Goal: Task Accomplishment & Management: Complete application form

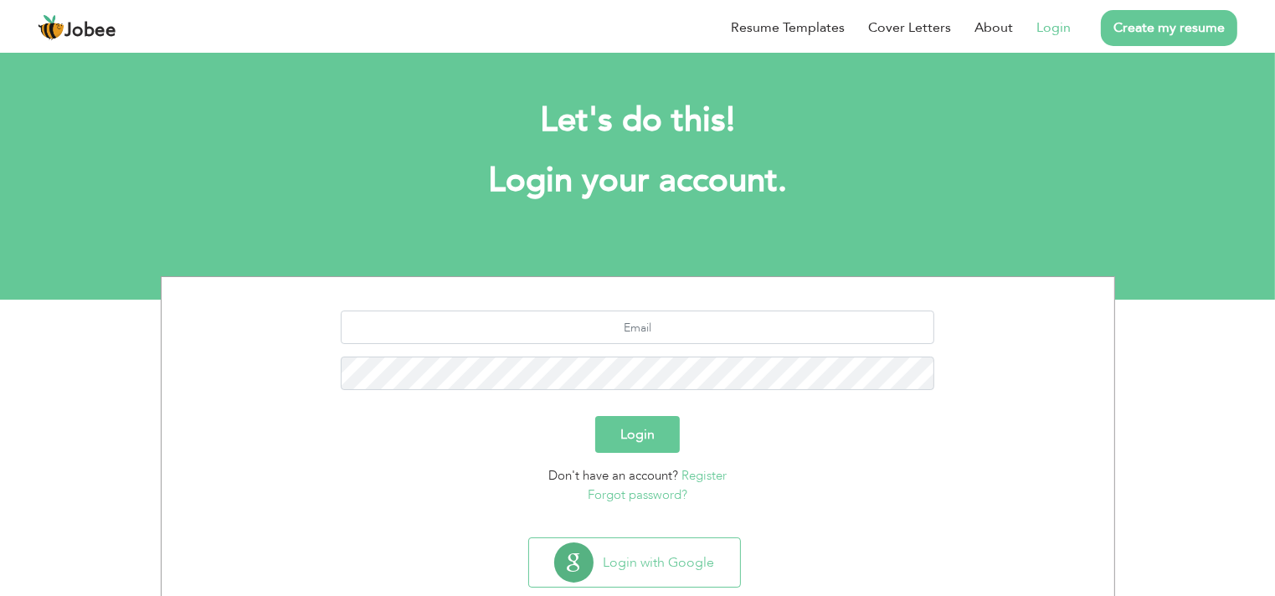
click at [1061, 33] on link "Login" at bounding box center [1054, 28] width 34 height 20
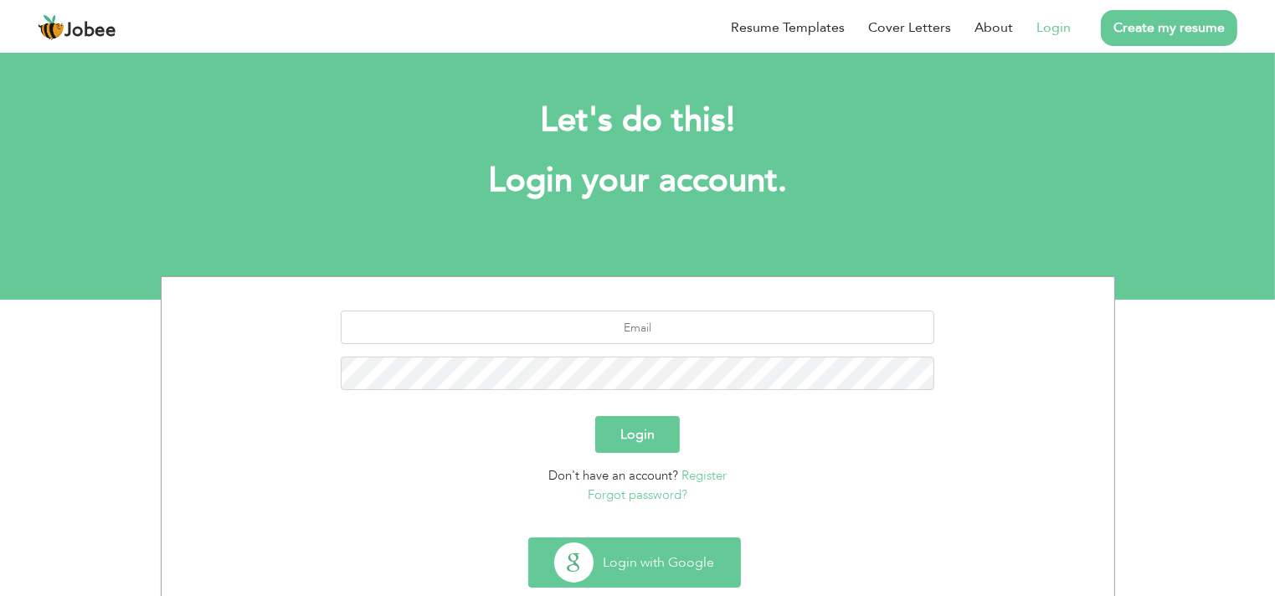
click at [636, 563] on button "Login with Google" at bounding box center [634, 562] width 211 height 49
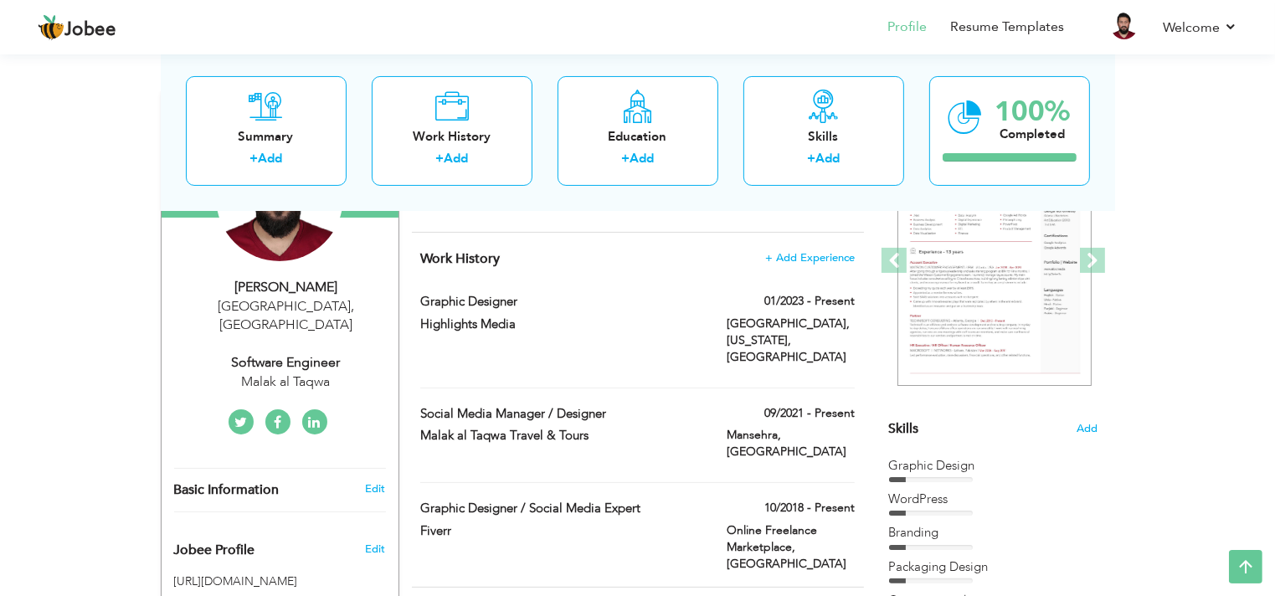
scroll to position [229, 0]
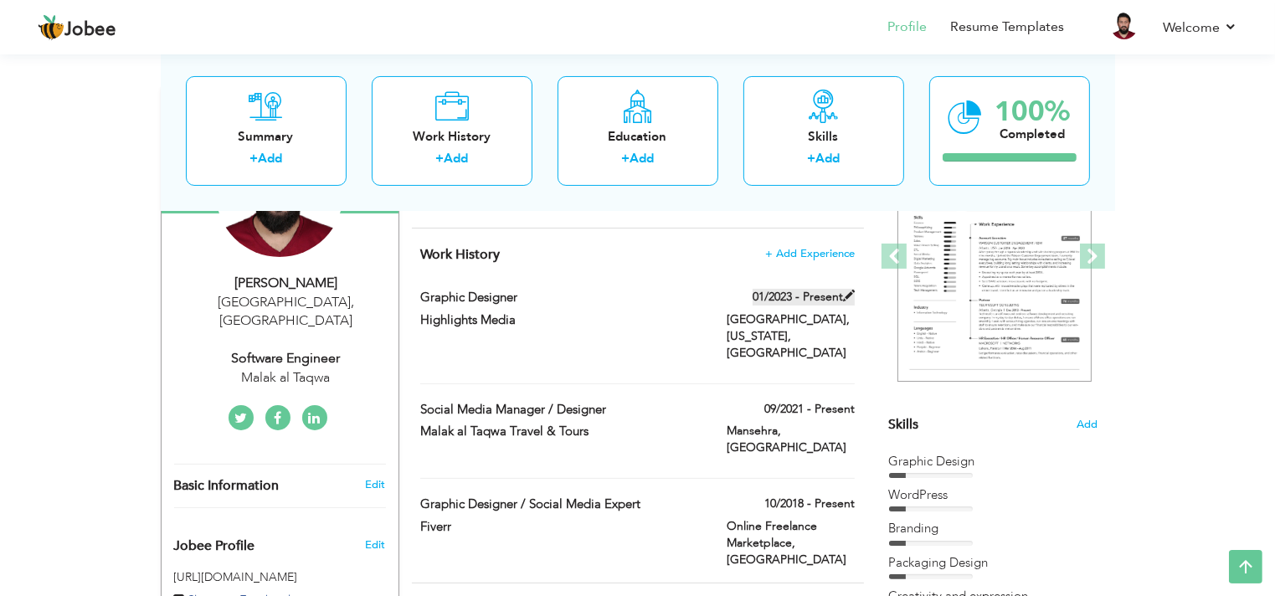
click at [850, 294] on span at bounding box center [849, 296] width 12 height 12
type input "Graphic Designer"
type input "Highlights Media"
type input "01/2023"
type input "[GEOGRAPHIC_DATA]"
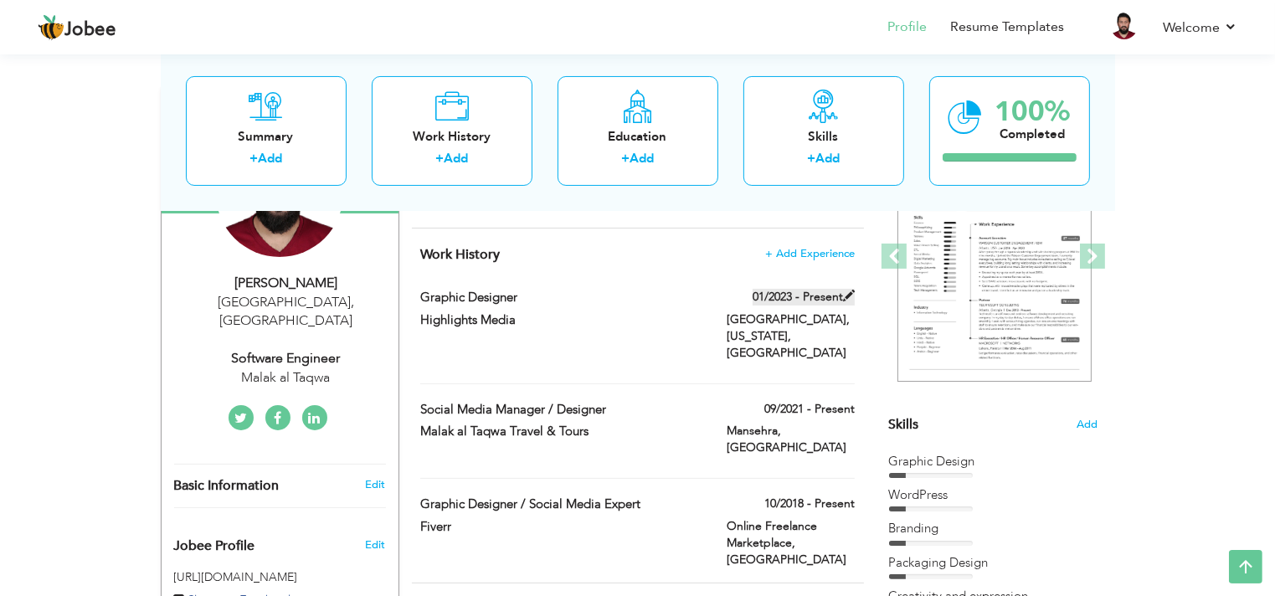
type input "[GEOGRAPHIC_DATA], [US_STATE]"
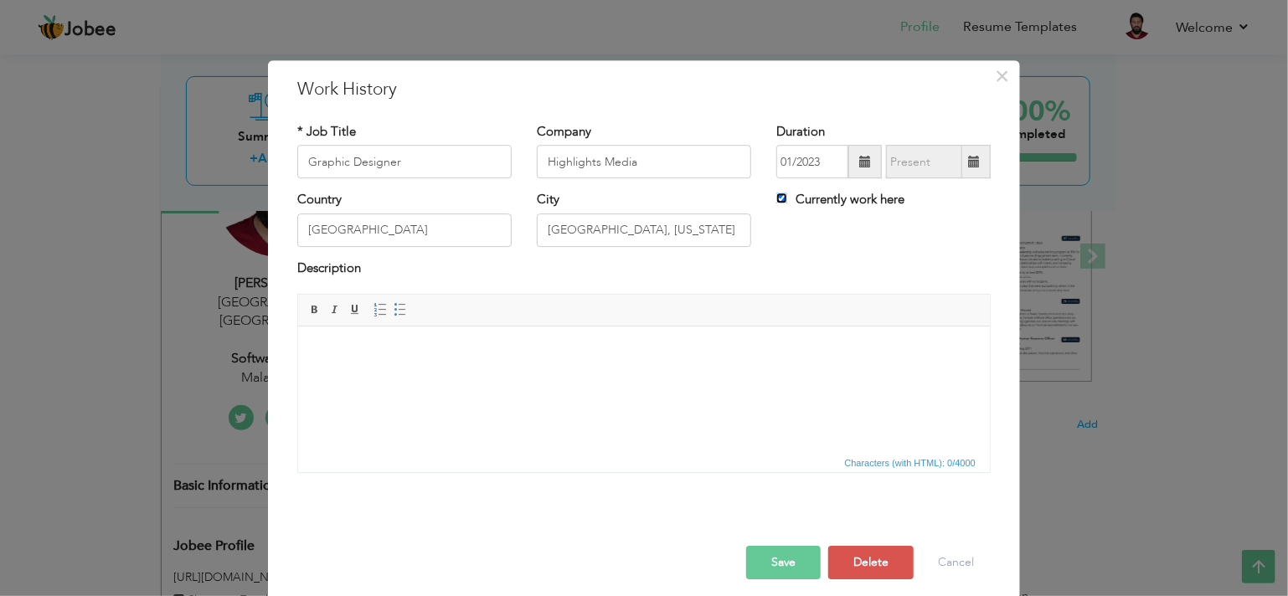
click at [776, 196] on input "Currently work here" at bounding box center [781, 198] width 11 height 11
checkbox input "false"
click at [968, 161] on span at bounding box center [974, 162] width 12 height 12
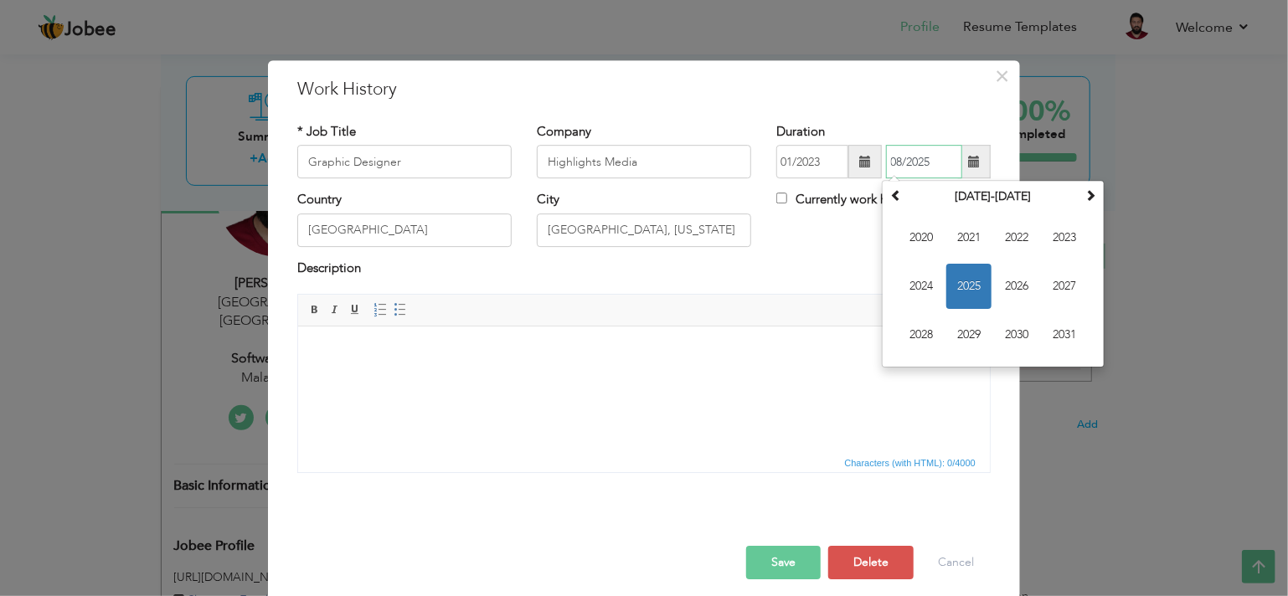
click at [969, 287] on span "2025" at bounding box center [968, 287] width 45 height 45
click at [961, 234] on span "Feb" at bounding box center [968, 238] width 45 height 45
type input "02/2025"
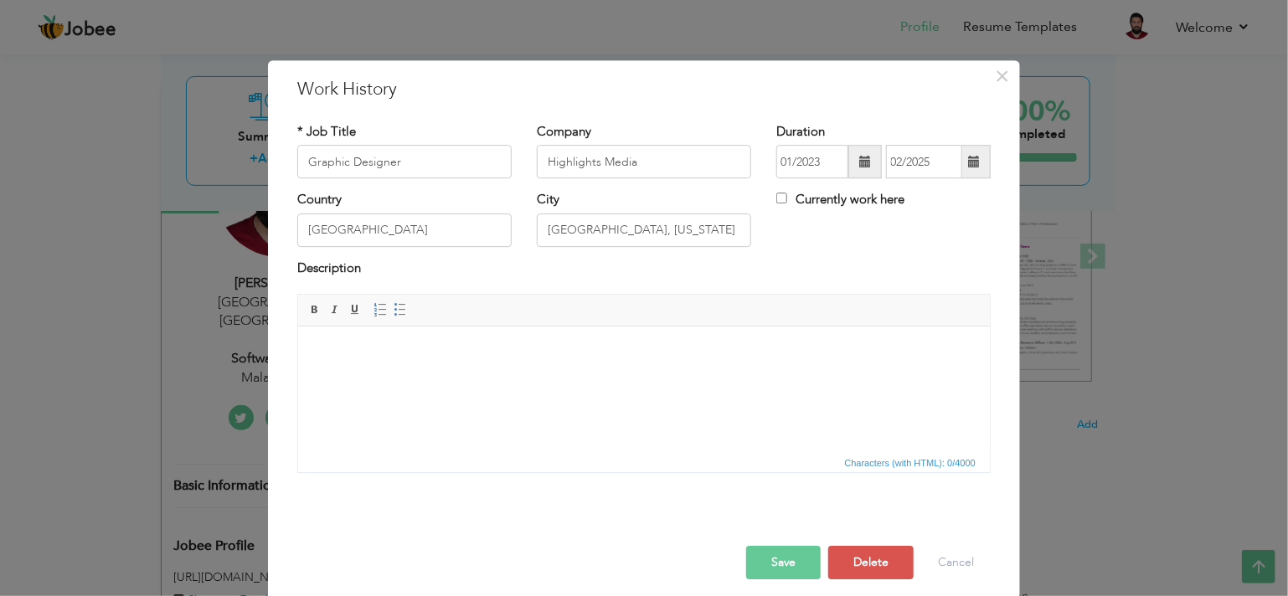
click at [777, 564] on button "Save" at bounding box center [783, 562] width 75 height 33
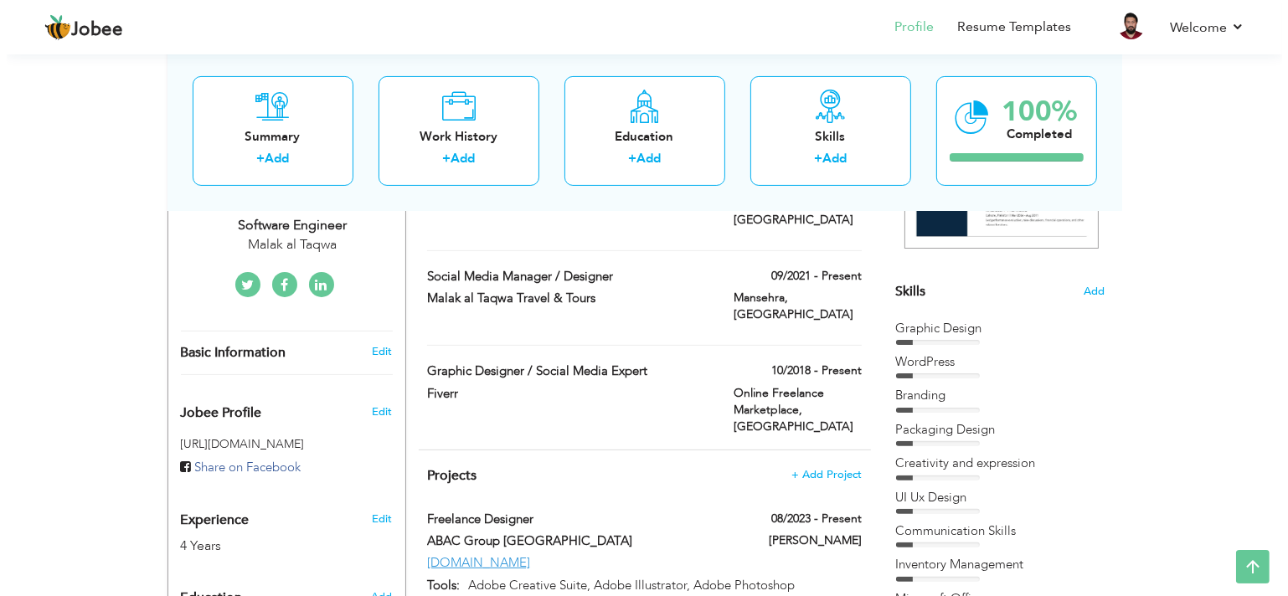
scroll to position [370, 0]
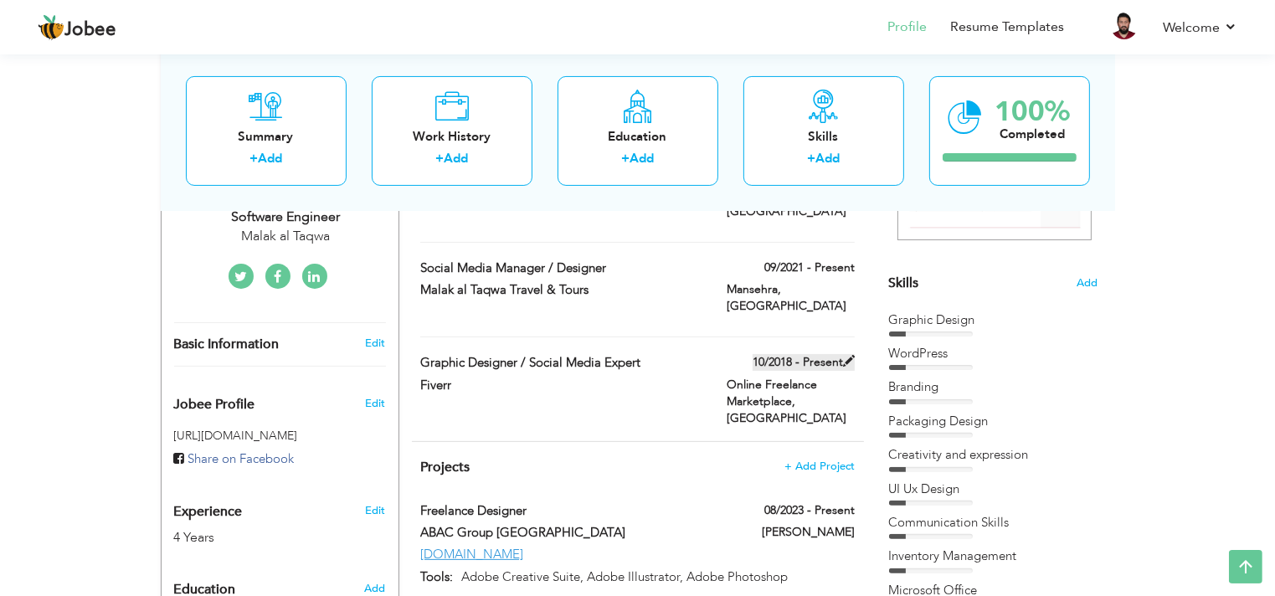
click at [848, 355] on span at bounding box center [849, 361] width 12 height 12
type input "Graphic Designer / Social Media Expert"
type input "Fiverr"
type input "10/2018"
type input "[GEOGRAPHIC_DATA]"
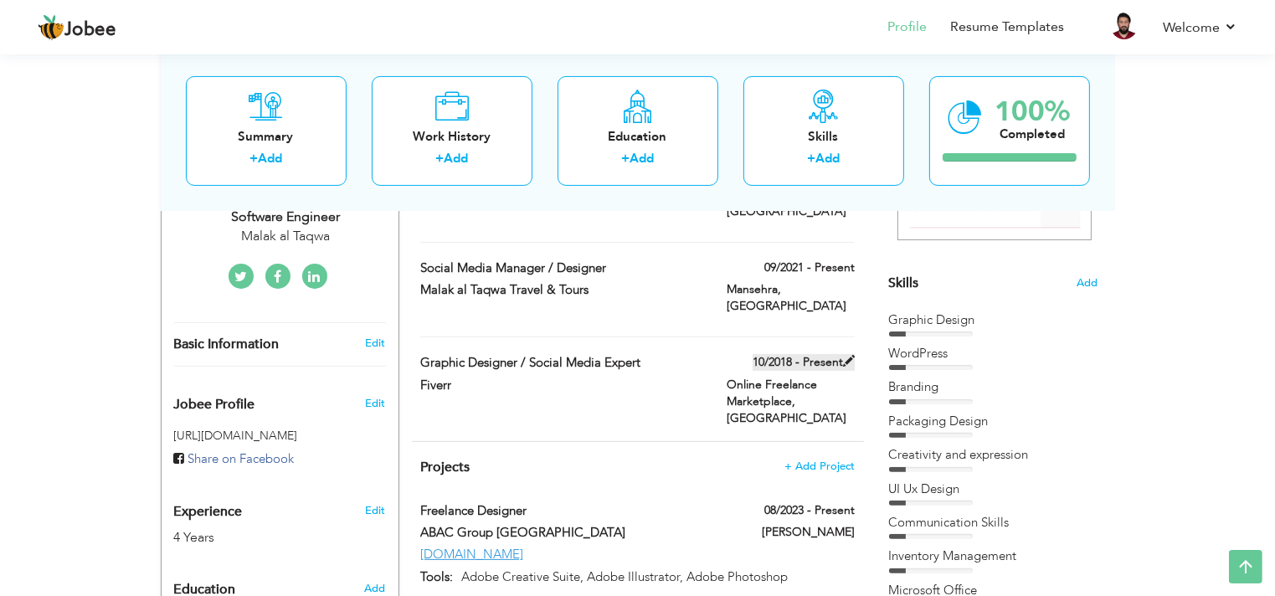
type input "Online Freelance Marketplace"
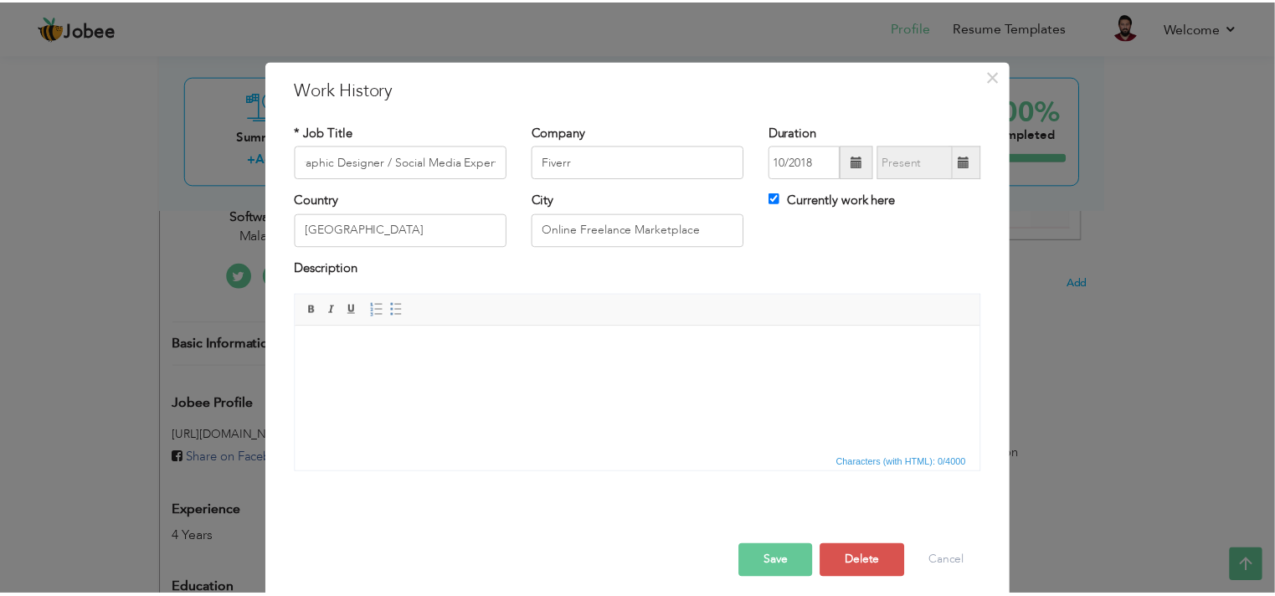
scroll to position [0, 0]
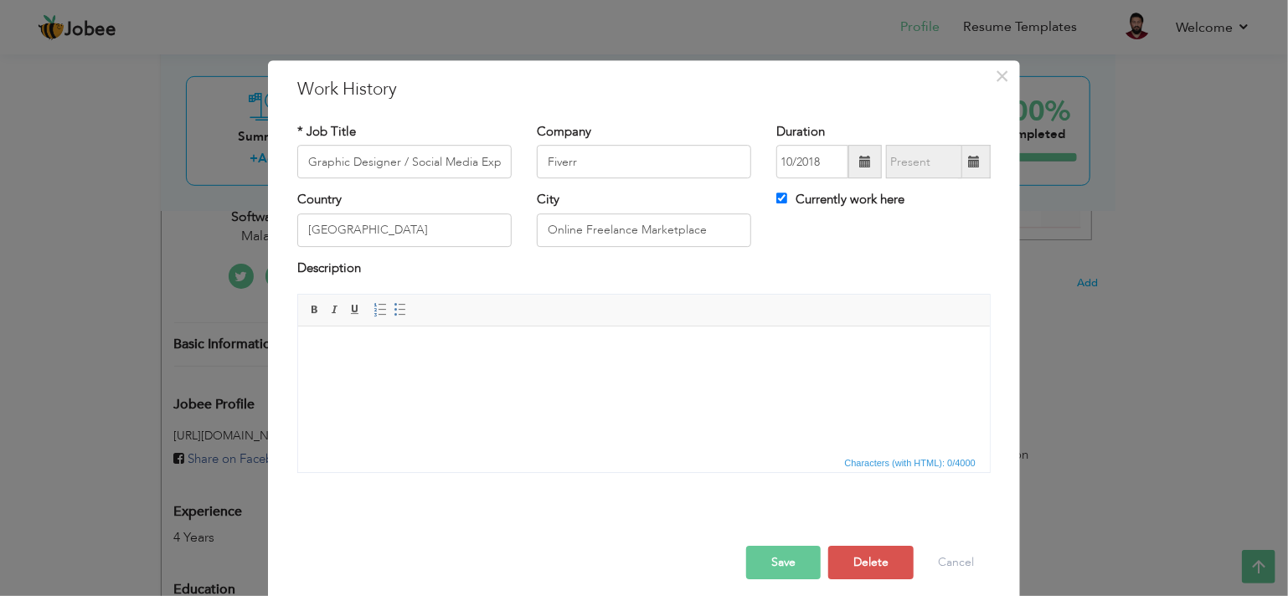
click at [793, 203] on label "Currently work here" at bounding box center [840, 201] width 128 height 18
click at [787, 203] on input "Currently work here" at bounding box center [781, 198] width 11 height 11
checkbox input "false"
click at [968, 164] on span at bounding box center [974, 162] width 12 height 12
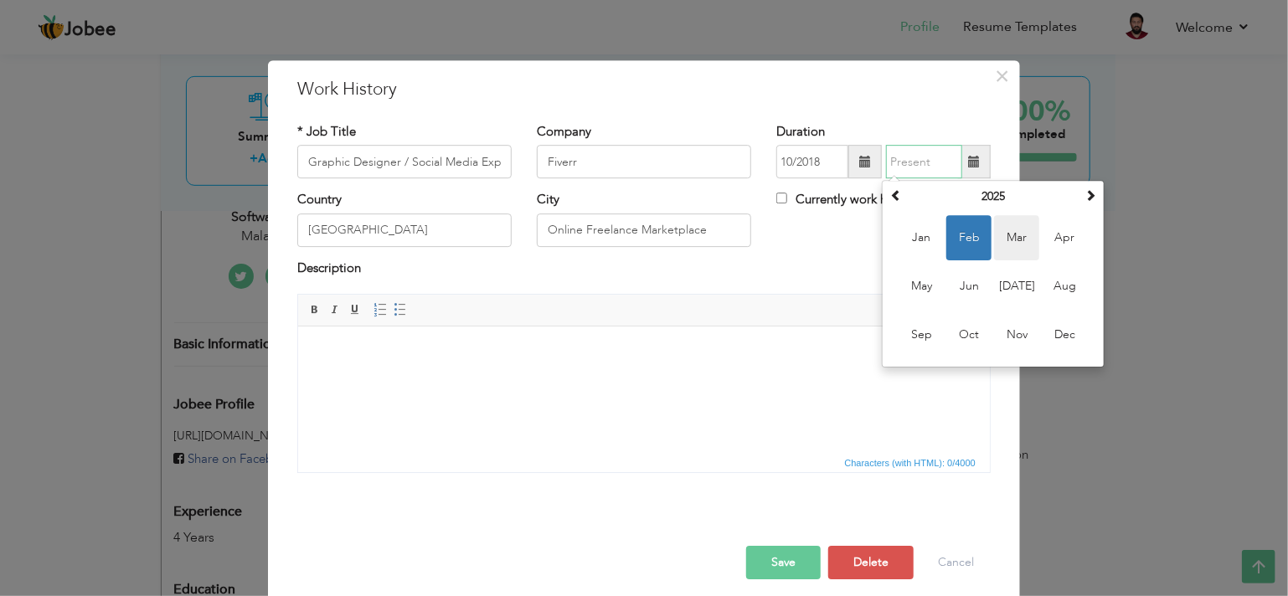
click at [1018, 230] on span "Mar" at bounding box center [1016, 238] width 45 height 45
type input "03/2025"
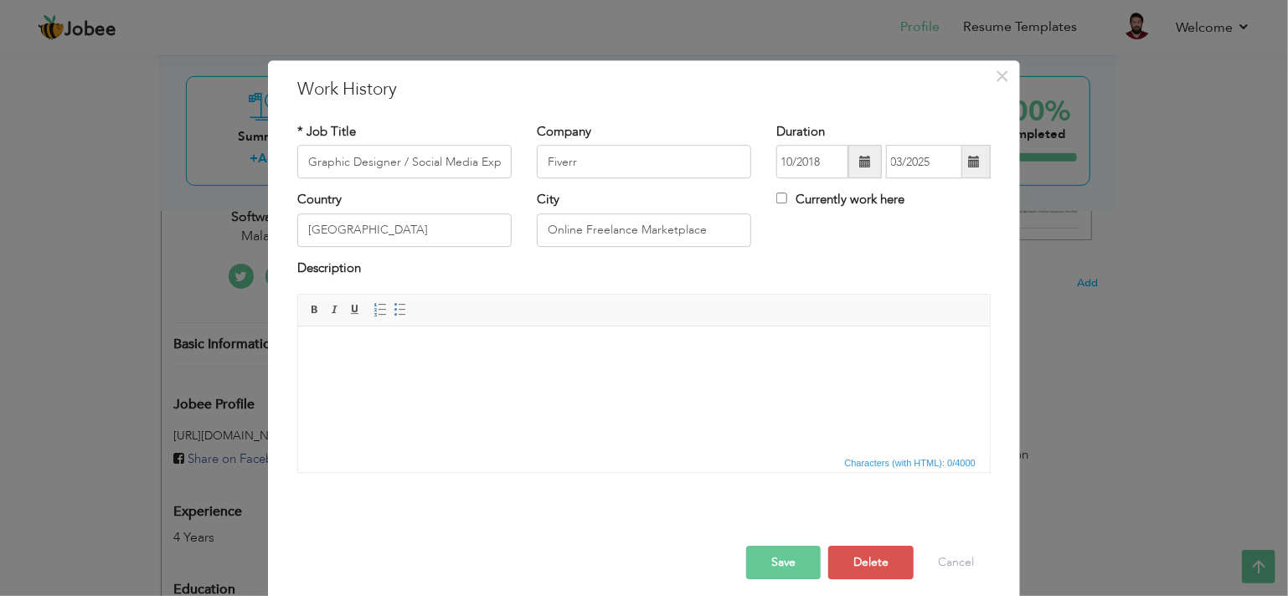
click at [768, 562] on button "Save" at bounding box center [783, 562] width 75 height 33
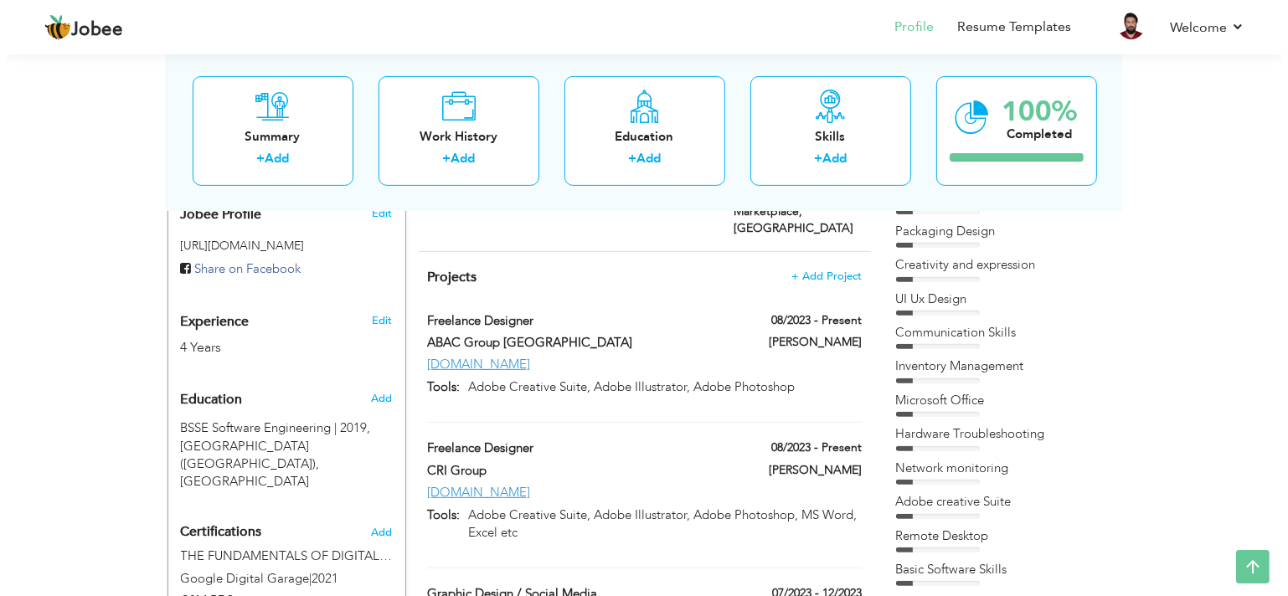
scroll to position [573, 0]
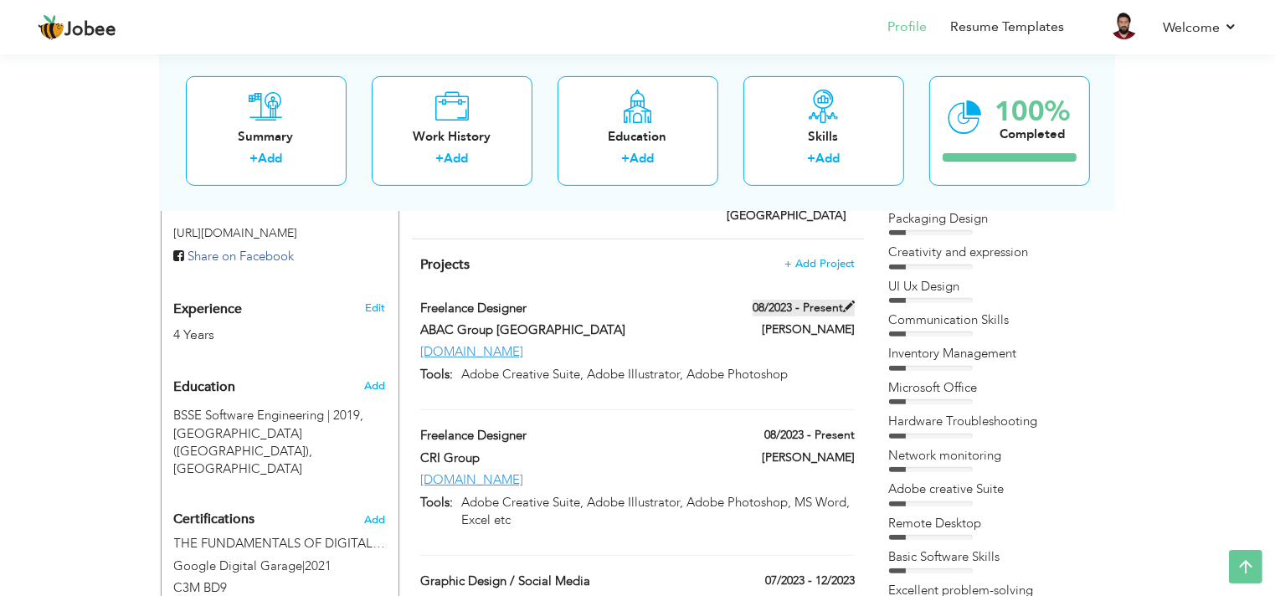
click at [846, 301] on span at bounding box center [849, 307] width 12 height 12
type input "Freelance Designer"
type input "ABAC Group [GEOGRAPHIC_DATA]"
type input "08/2023"
type input "[DOMAIN_NAME]"
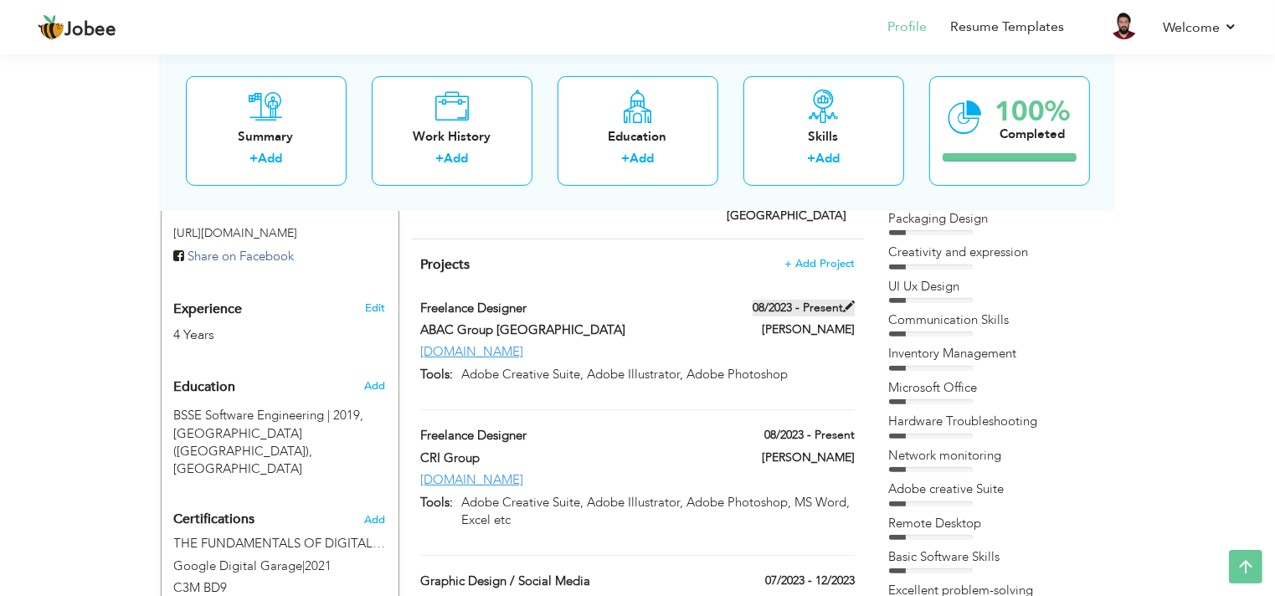
type input "Adobe Creative Suite, Adobe Illustrator, Adobe Photoshop"
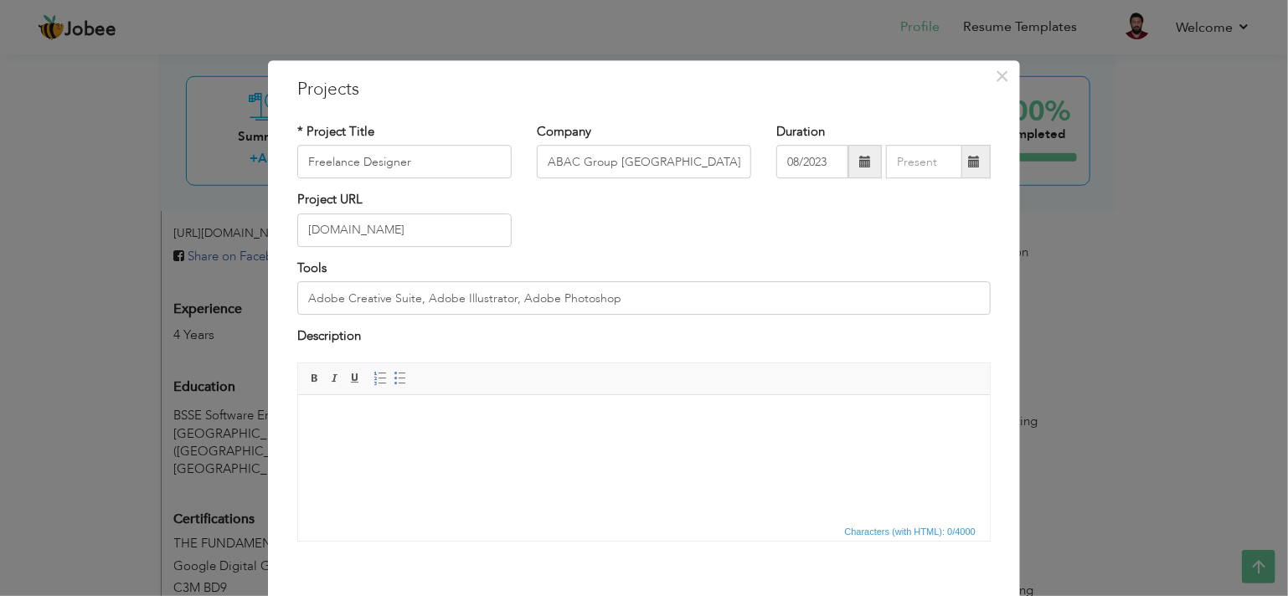
click at [968, 164] on span at bounding box center [974, 162] width 12 height 12
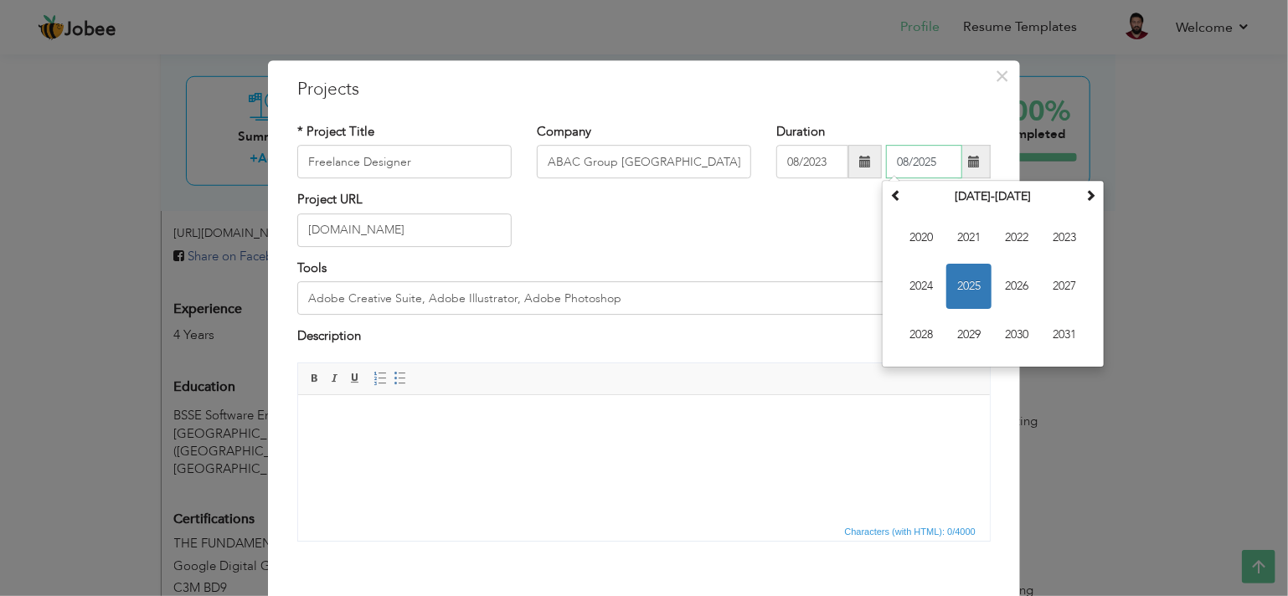
click at [960, 278] on span "2025" at bounding box center [968, 287] width 45 height 45
click at [918, 242] on span "Jan" at bounding box center [920, 238] width 45 height 45
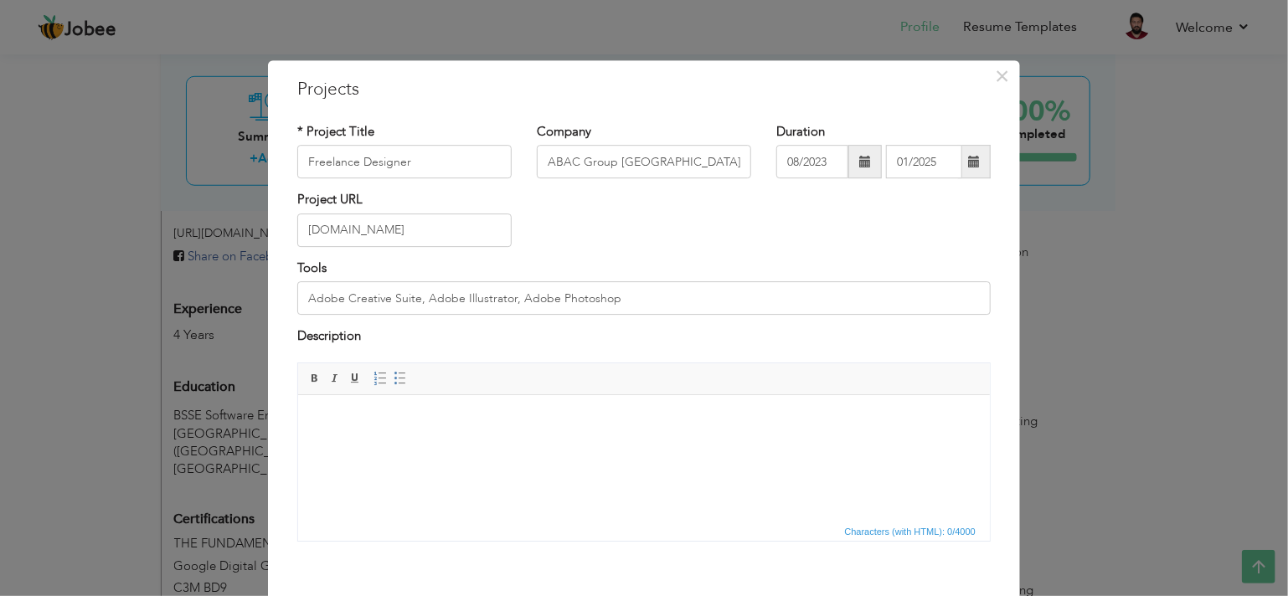
click at [965, 172] on span at bounding box center [974, 162] width 33 height 33
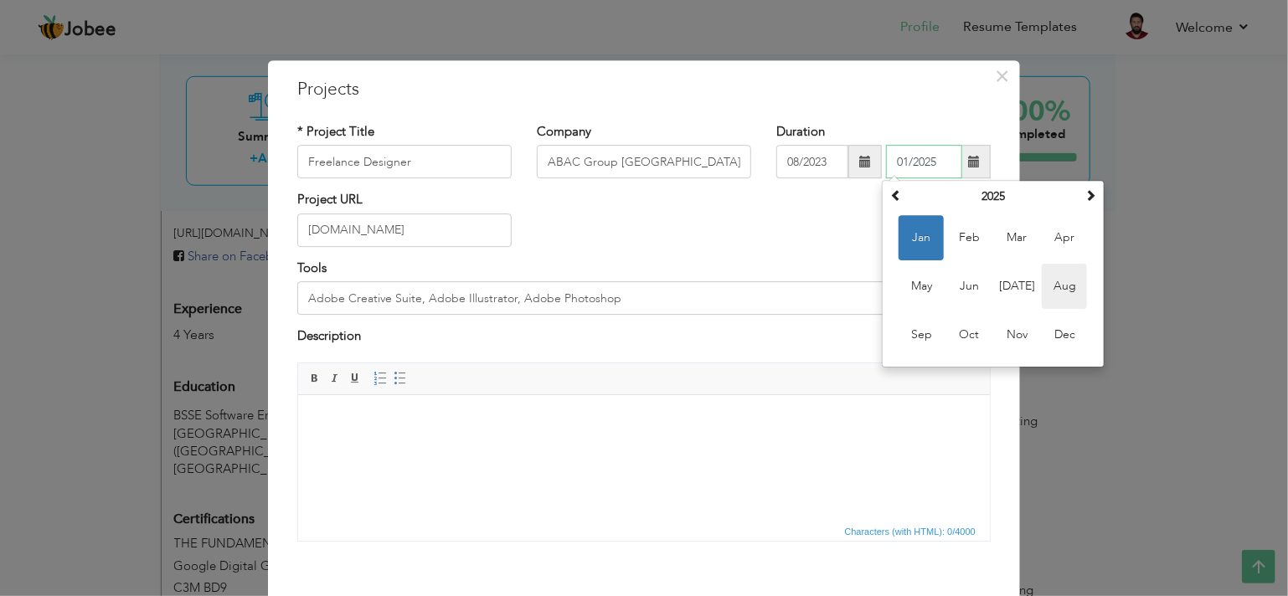
click at [1058, 287] on span "Aug" at bounding box center [1064, 287] width 45 height 45
type input "08/2025"
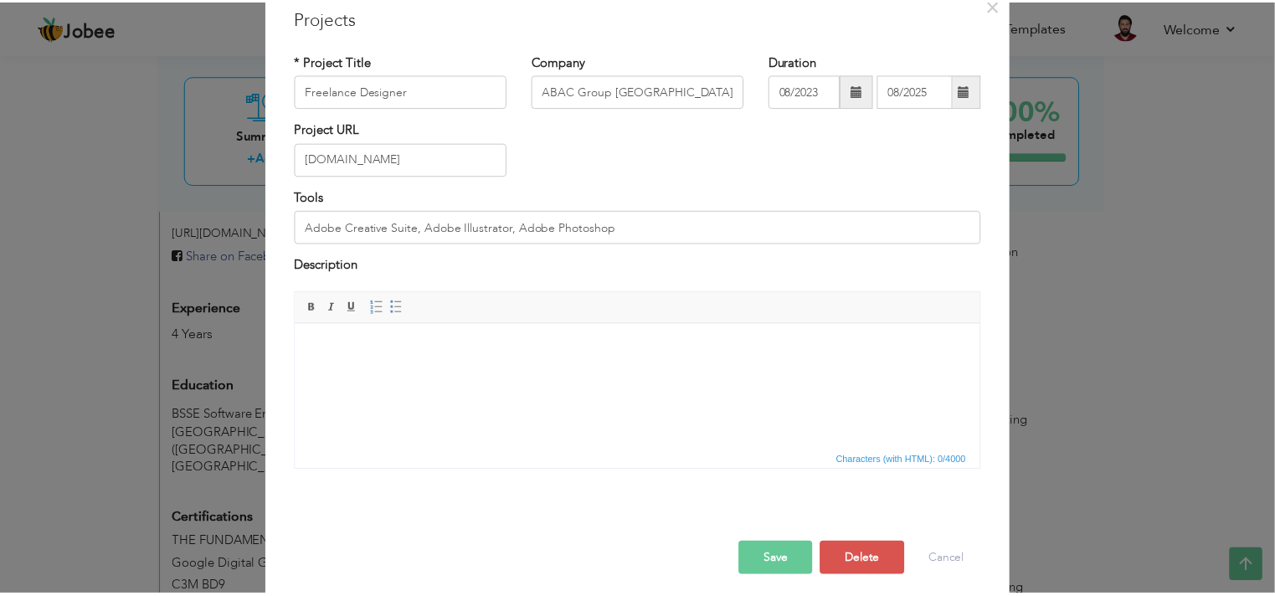
scroll to position [76, 0]
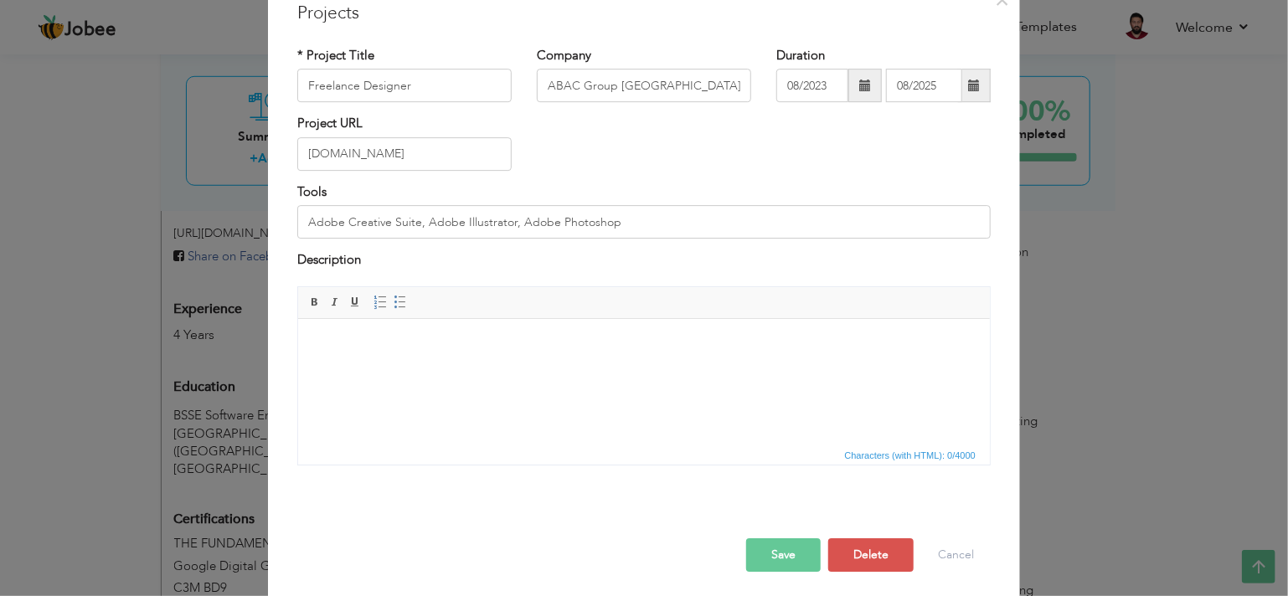
click at [799, 548] on button "Save" at bounding box center [783, 554] width 75 height 33
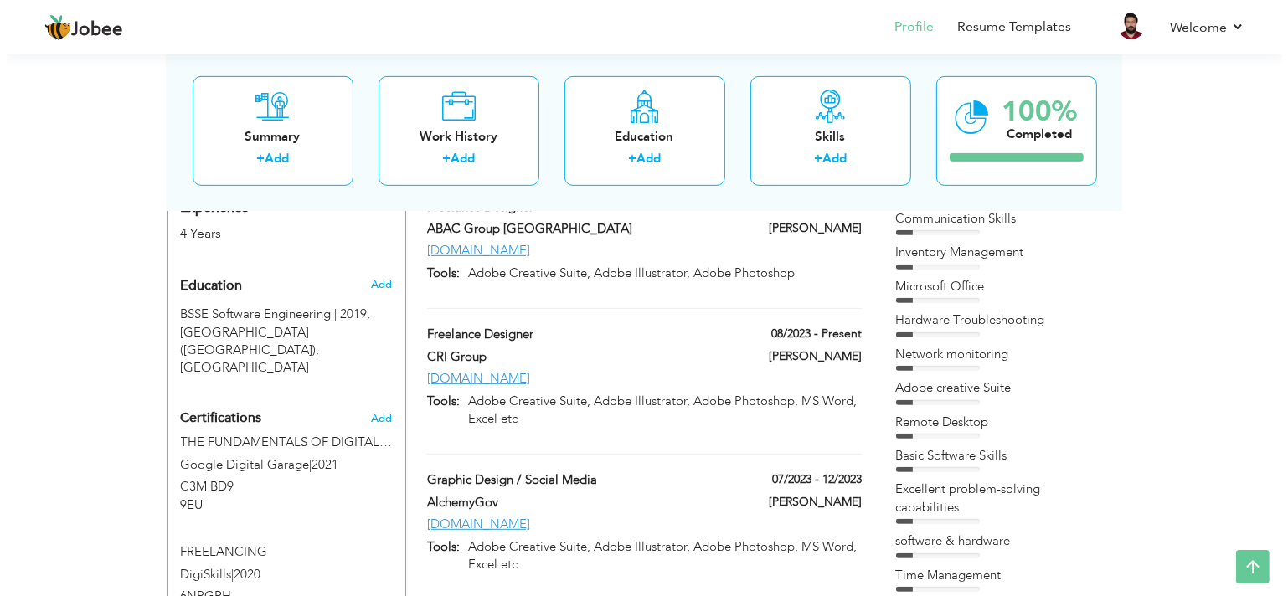
scroll to position [683, 0]
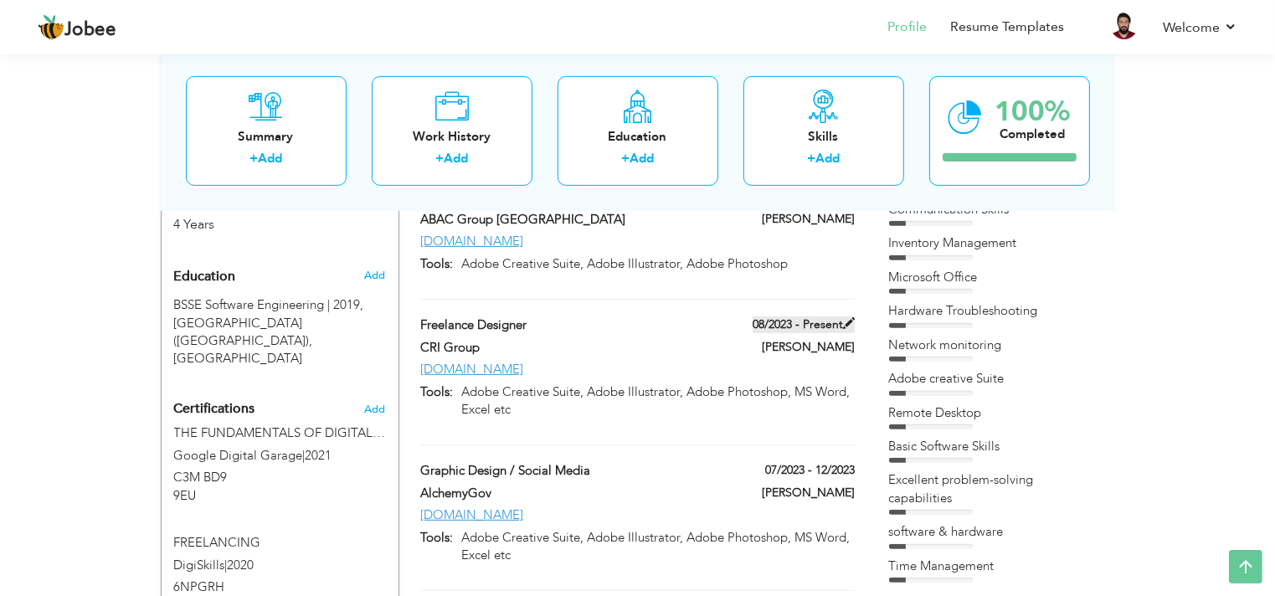
click at [851, 317] on span at bounding box center [849, 323] width 12 height 12
type input "CRI Group"
type input "[DOMAIN_NAME]"
type input "Adobe Creative Suite, Adobe Illustrator, Adobe Photoshop, MS Word, Excel etc"
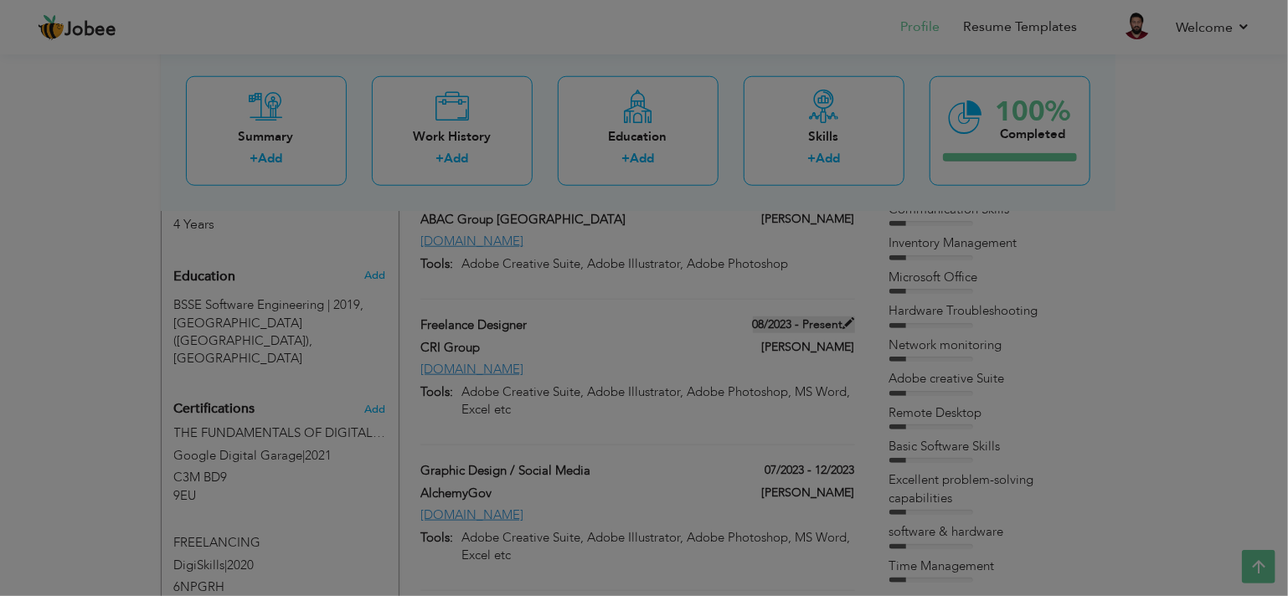
scroll to position [0, 0]
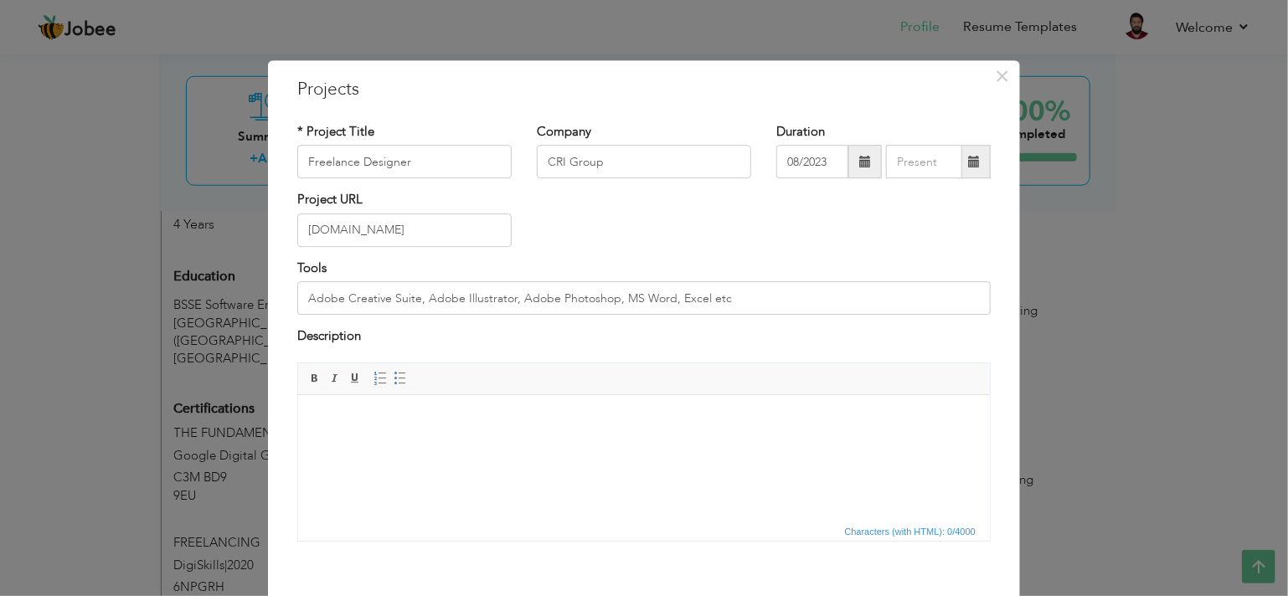
click at [968, 166] on span at bounding box center [974, 162] width 12 height 12
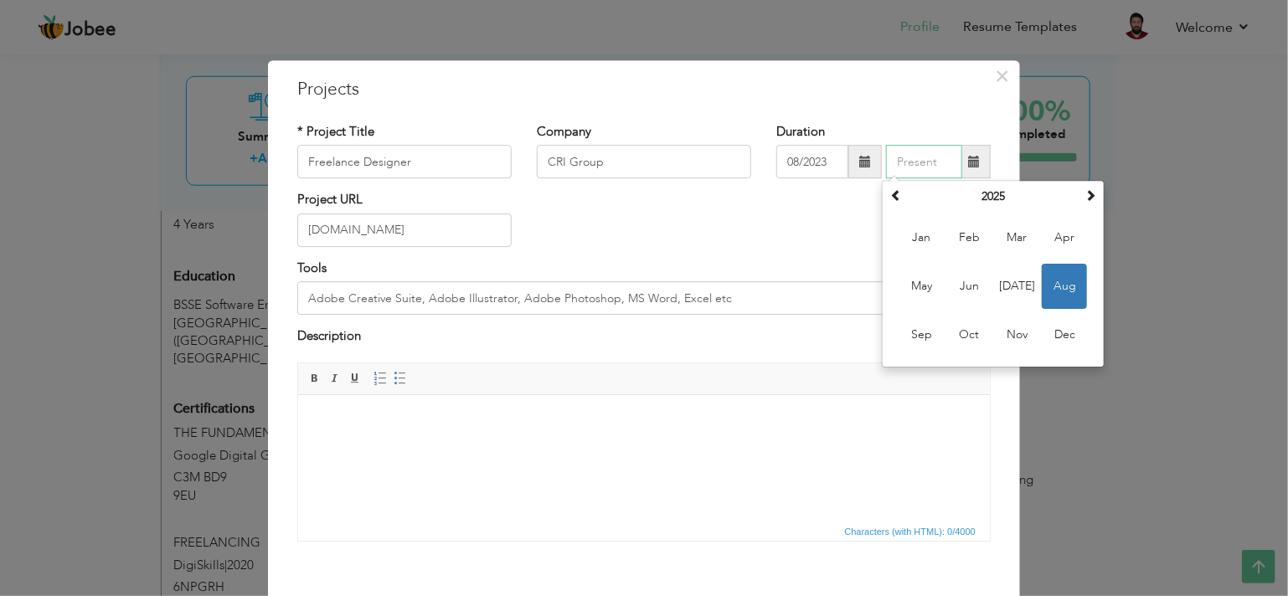
click at [1055, 284] on span "Aug" at bounding box center [1064, 287] width 45 height 45
type input "08/2025"
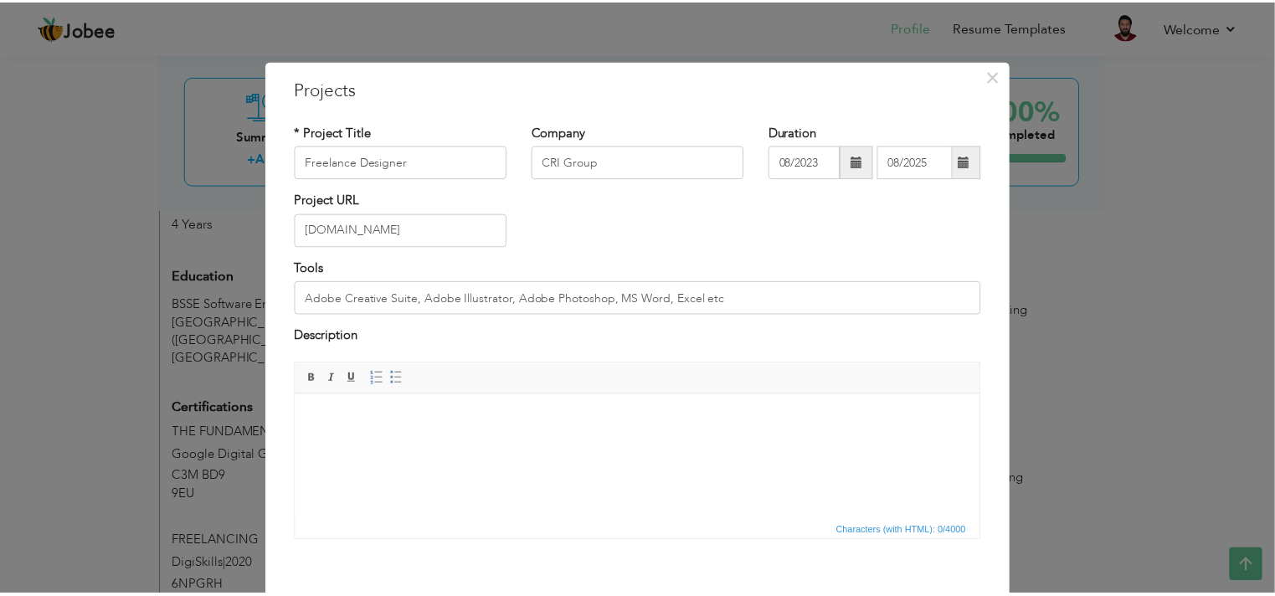
scroll to position [80, 0]
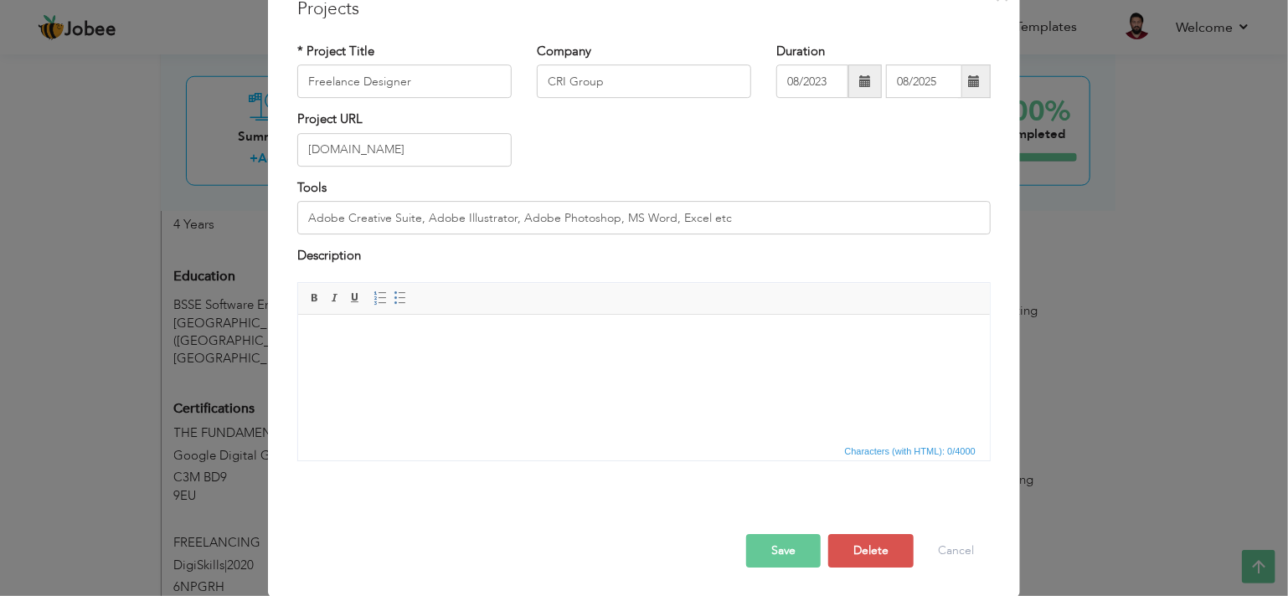
click at [801, 537] on button "Save" at bounding box center [783, 550] width 75 height 33
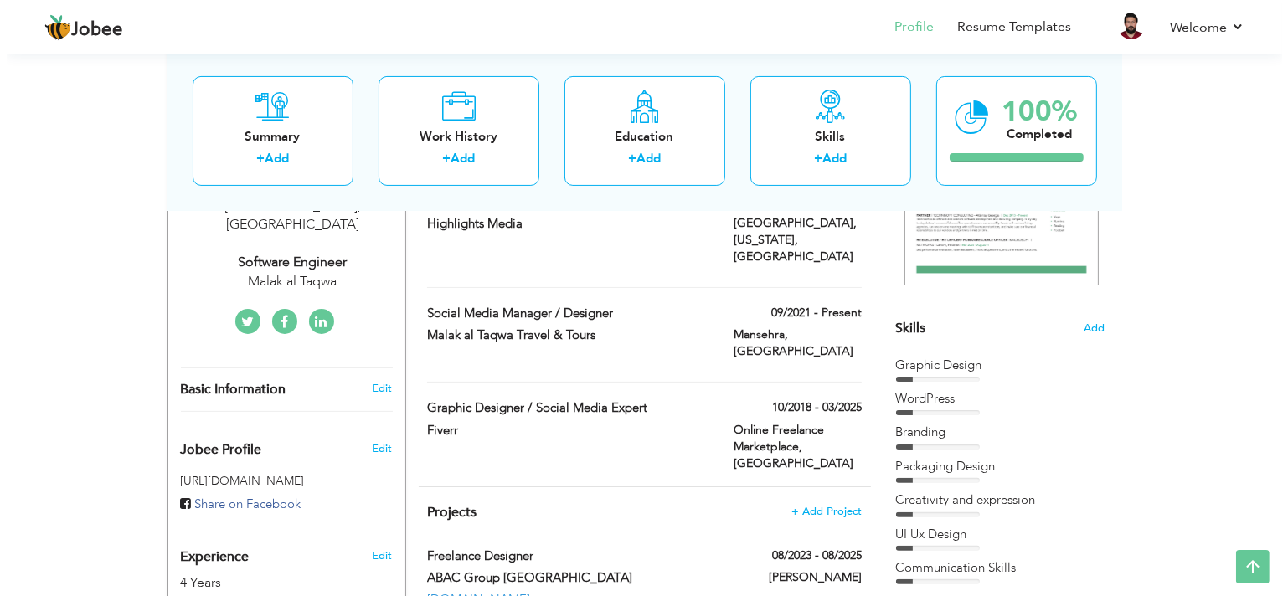
scroll to position [332, 0]
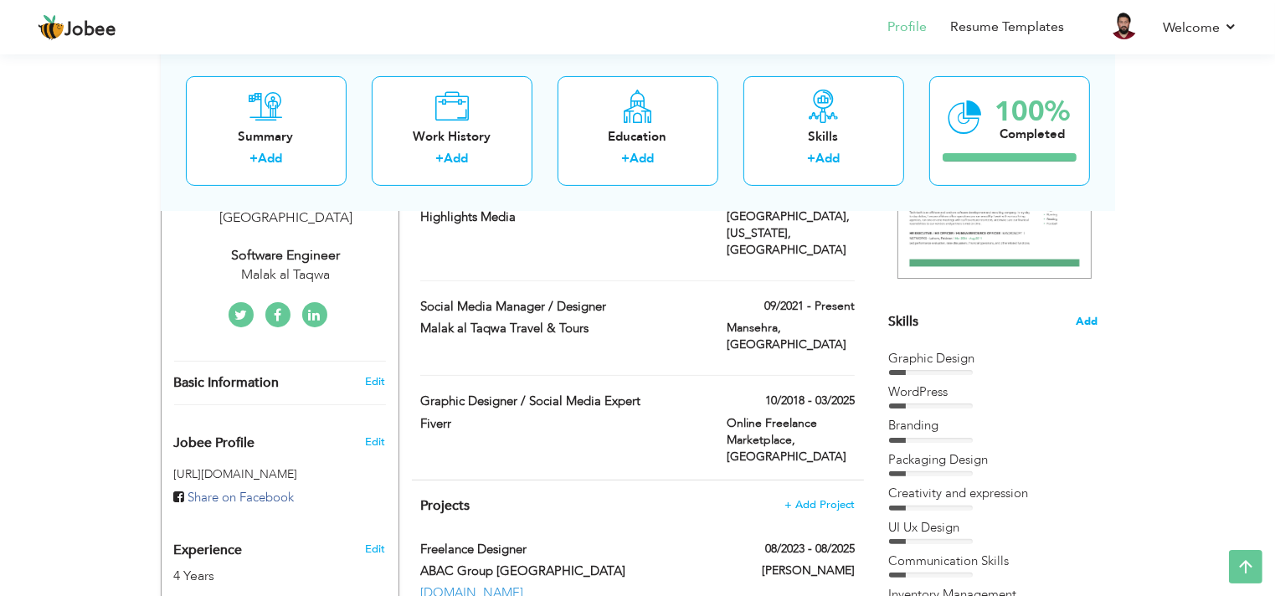
click at [1082, 318] on span "Add" at bounding box center [1088, 322] width 22 height 16
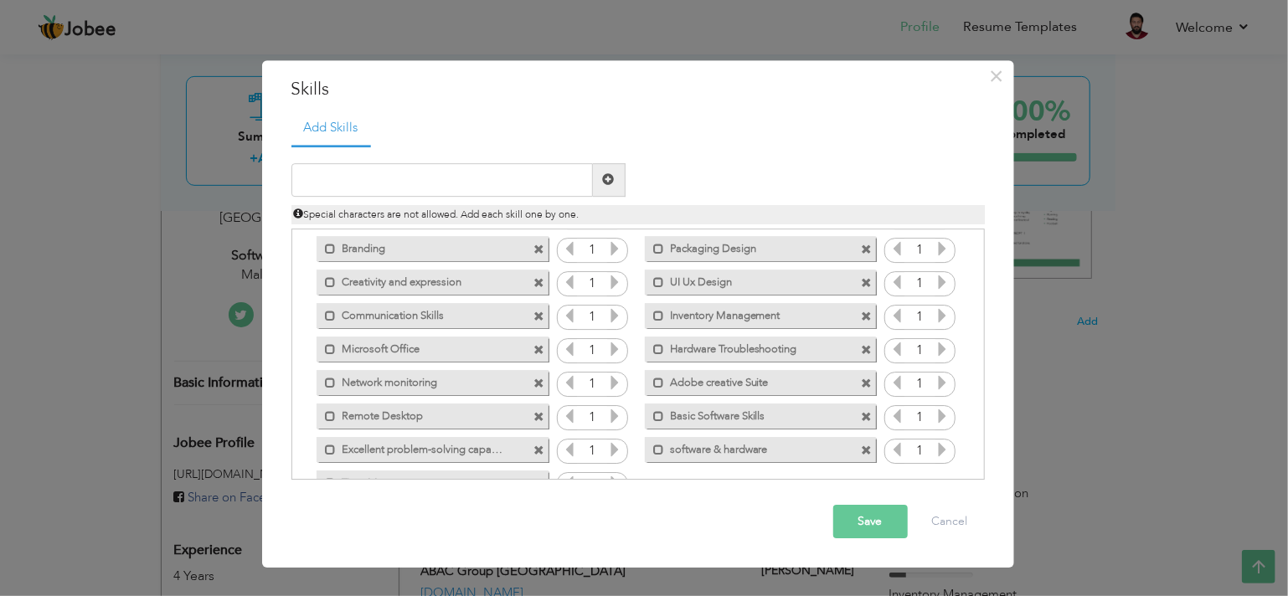
scroll to position [64, 0]
click at [385, 187] on input "text" at bounding box center [441, 179] width 301 height 33
click at [375, 177] on input "DATA BASE aDMINSTRATION" at bounding box center [441, 179] width 301 height 33
type input "DataBase Adminstration"
click at [624, 179] on span at bounding box center [609, 179] width 33 height 33
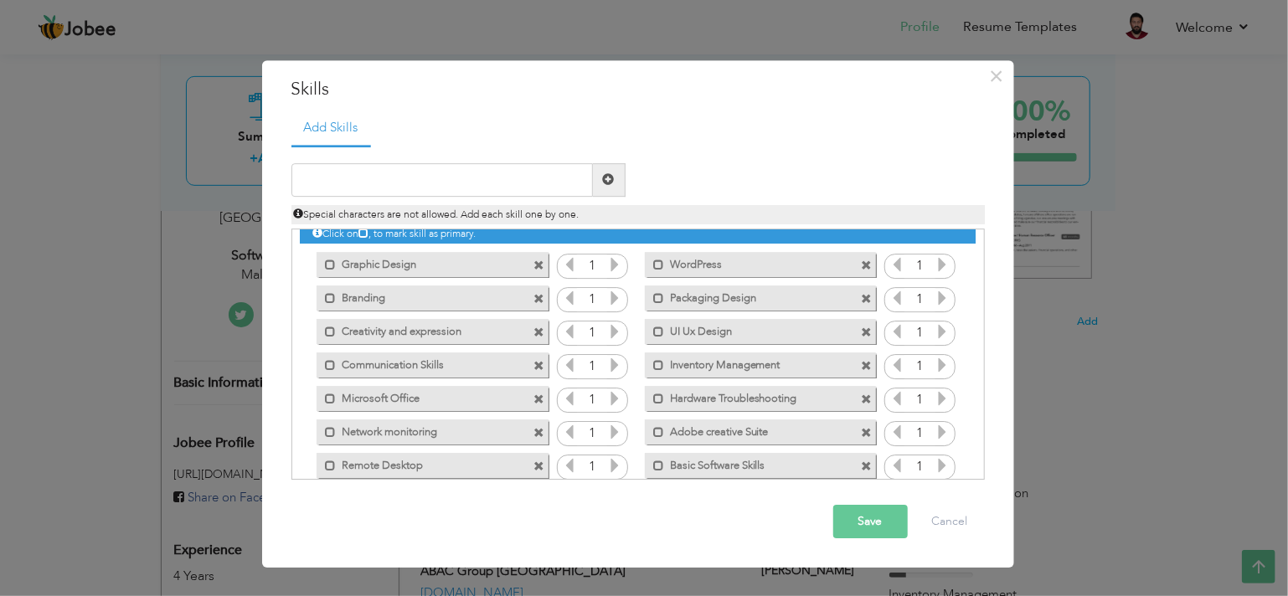
scroll to position [0, 0]
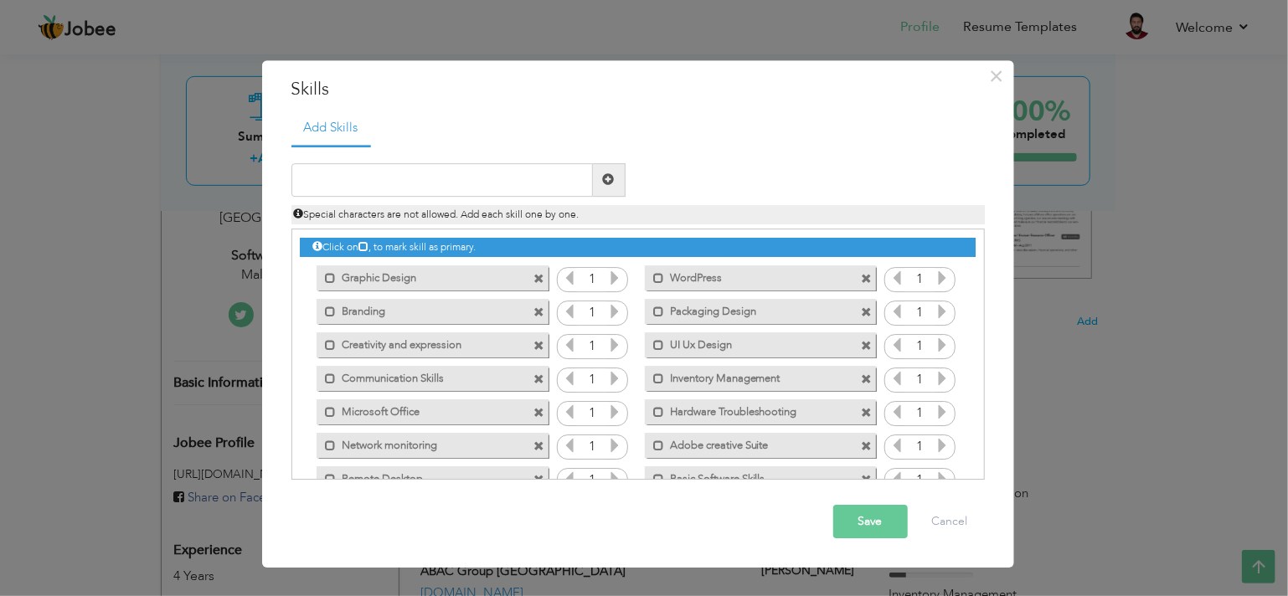
click at [537, 341] on span at bounding box center [538, 346] width 11 height 11
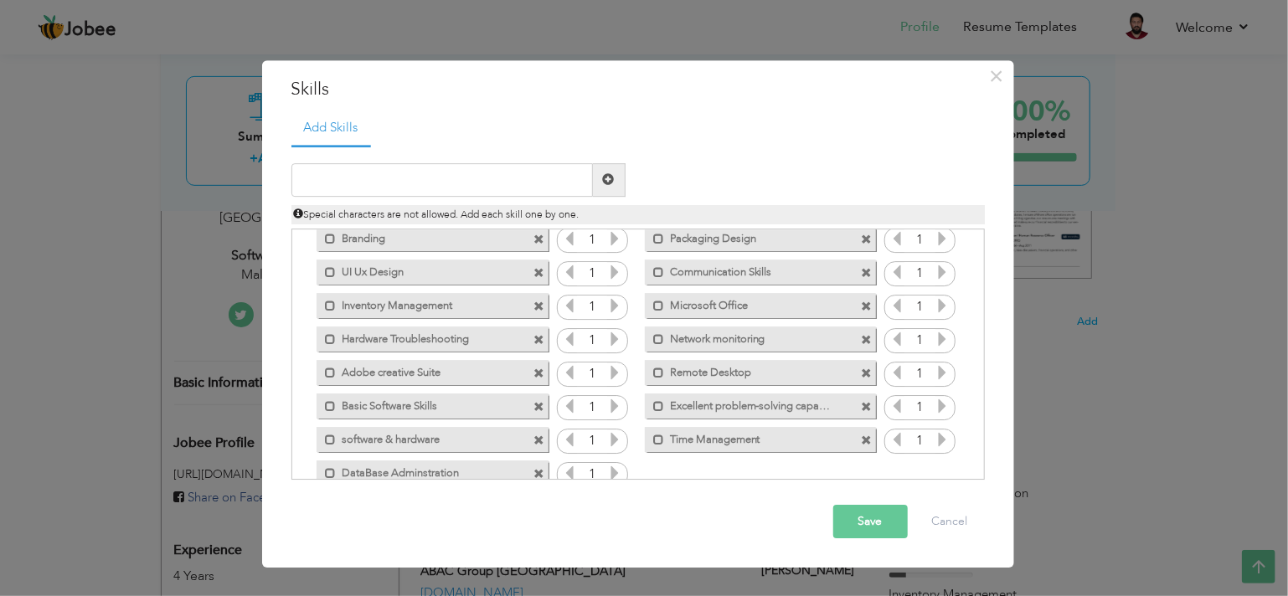
scroll to position [104, 0]
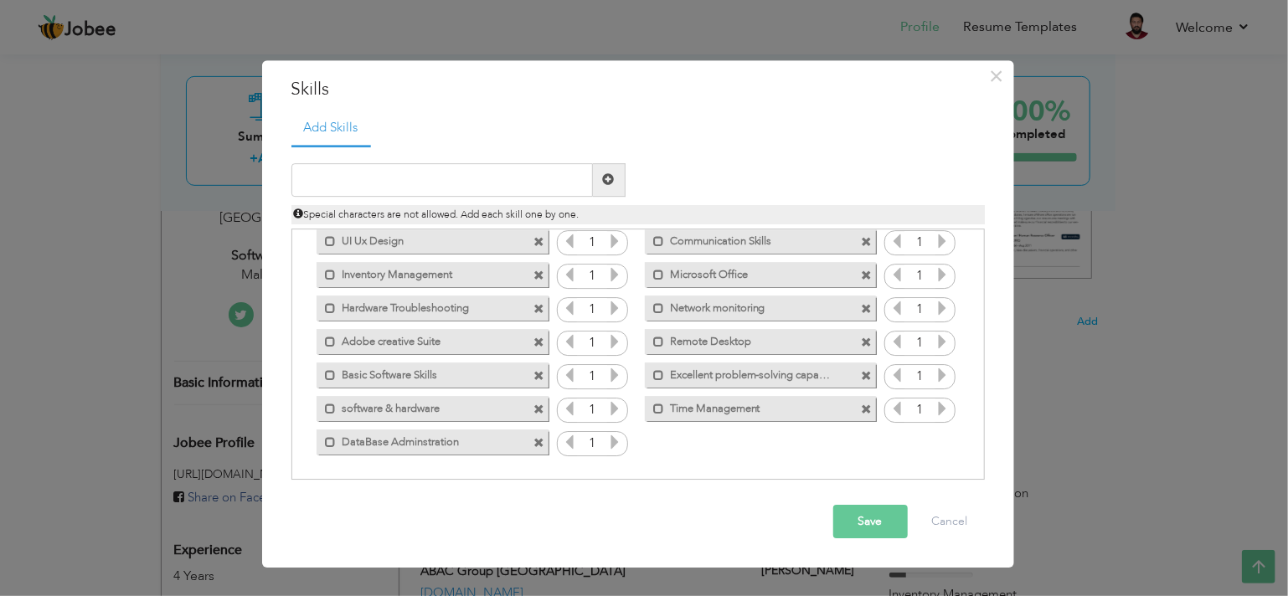
click at [878, 515] on button "Save" at bounding box center [870, 521] width 75 height 33
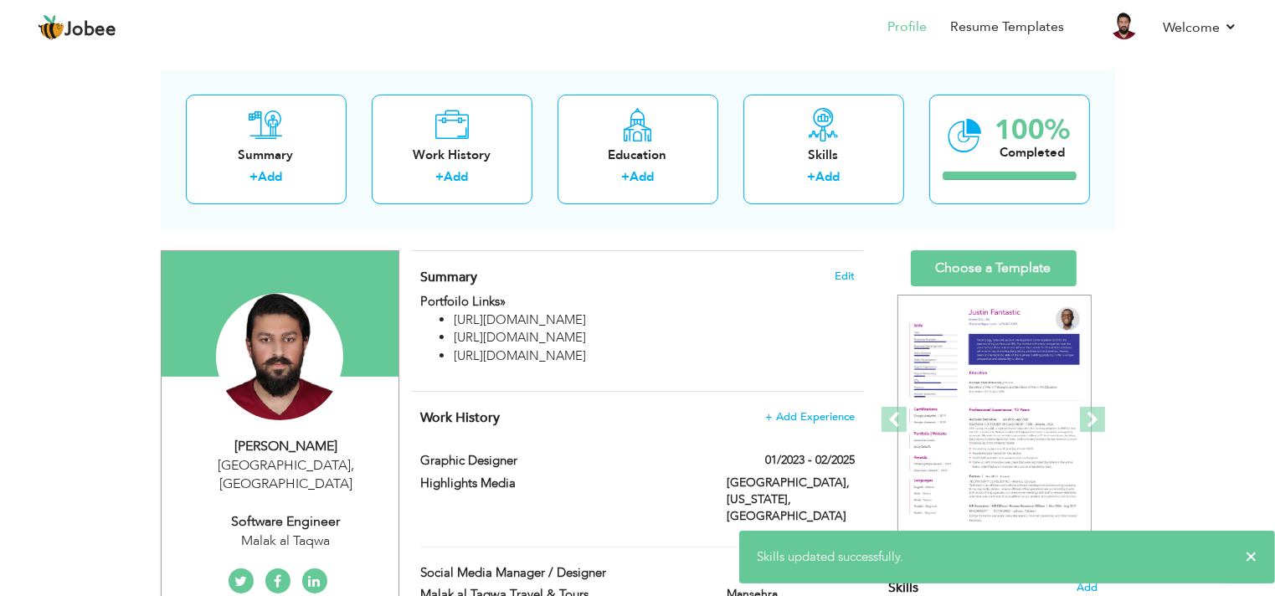
scroll to position [40, 0]
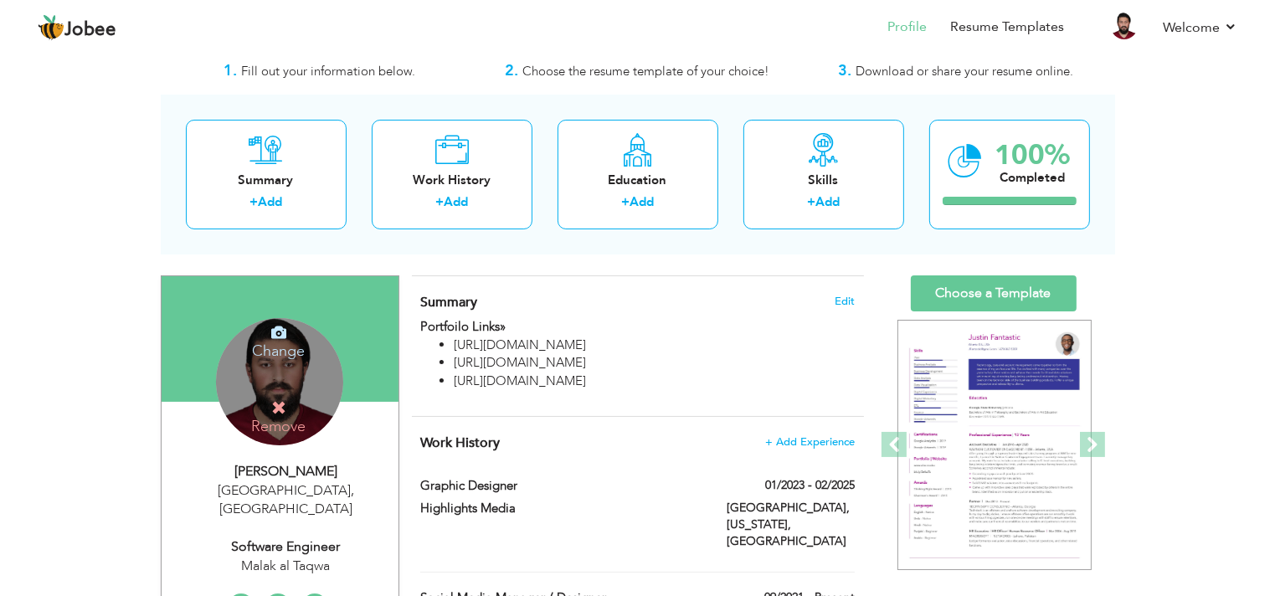
click at [275, 346] on h4 "Change" at bounding box center [279, 340] width 120 height 40
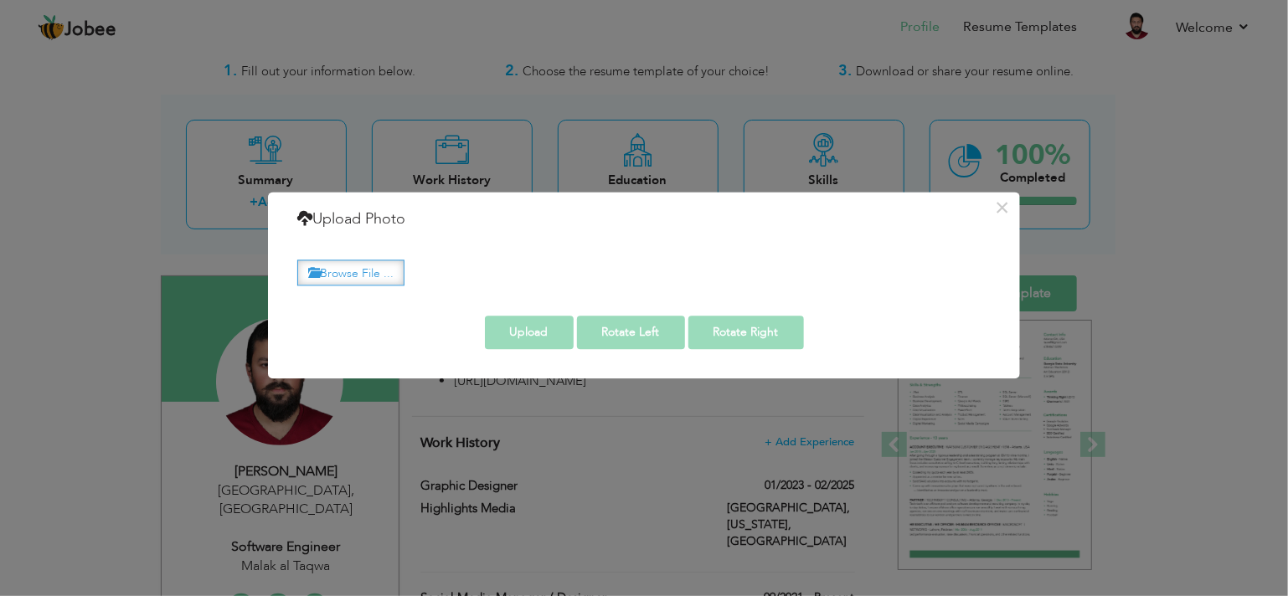
click at [367, 275] on label "Browse File ..." at bounding box center [350, 273] width 107 height 26
click at [0, 0] on input "Browse File ..." at bounding box center [0, 0] width 0 height 0
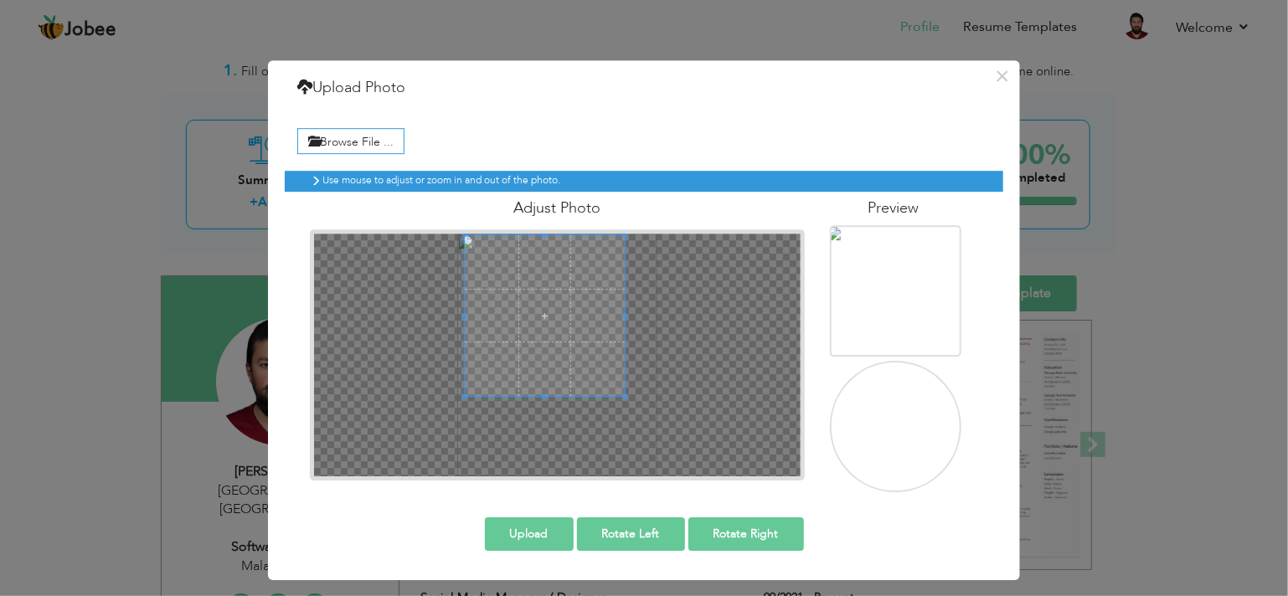
click at [571, 265] on span at bounding box center [545, 316] width 160 height 160
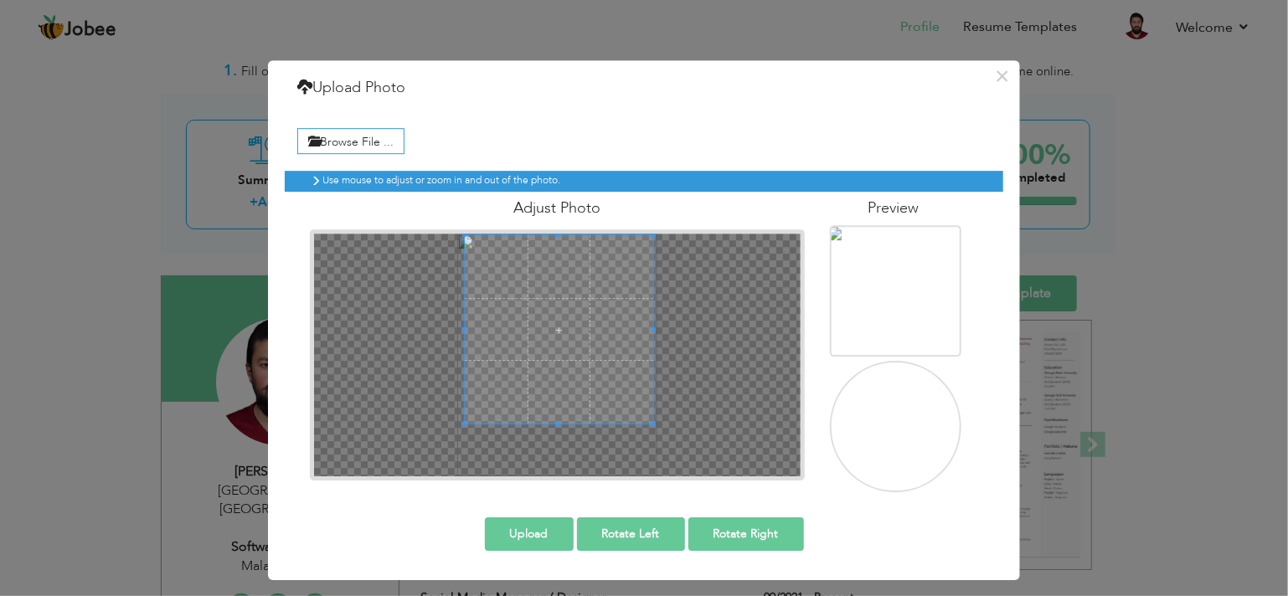
click at [651, 427] on div at bounding box center [557, 355] width 486 height 243
click at [633, 411] on span at bounding box center [556, 336] width 188 height 188
click at [529, 528] on button "Upload" at bounding box center [529, 533] width 89 height 33
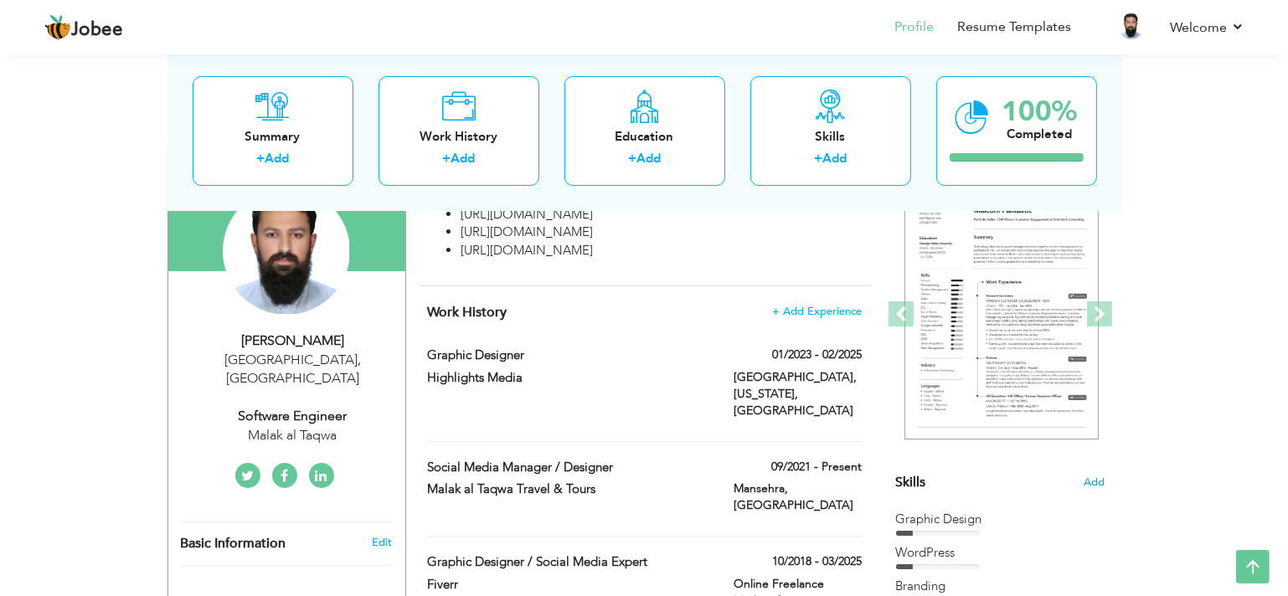
scroll to position [173, 0]
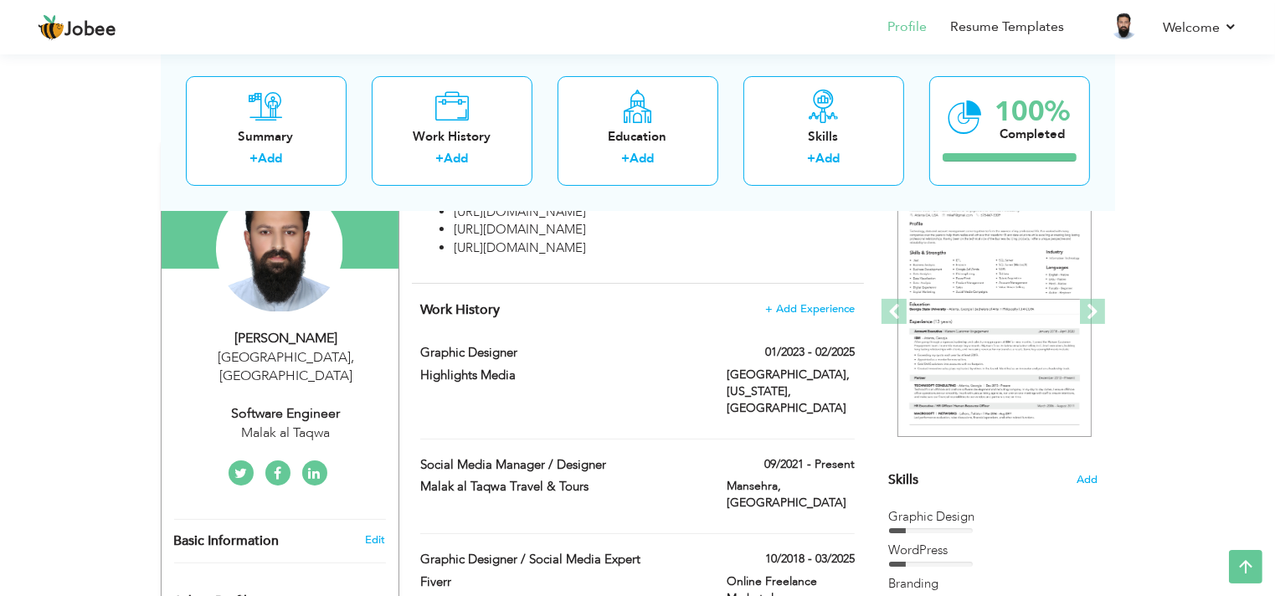
click at [247, 354] on div "[GEOGRAPHIC_DATA] , [GEOGRAPHIC_DATA]" at bounding box center [286, 367] width 224 height 39
type input "Faraz"
type input "[PERSON_NAME]"
type input "[PHONE_NUMBER]"
select select "number:166"
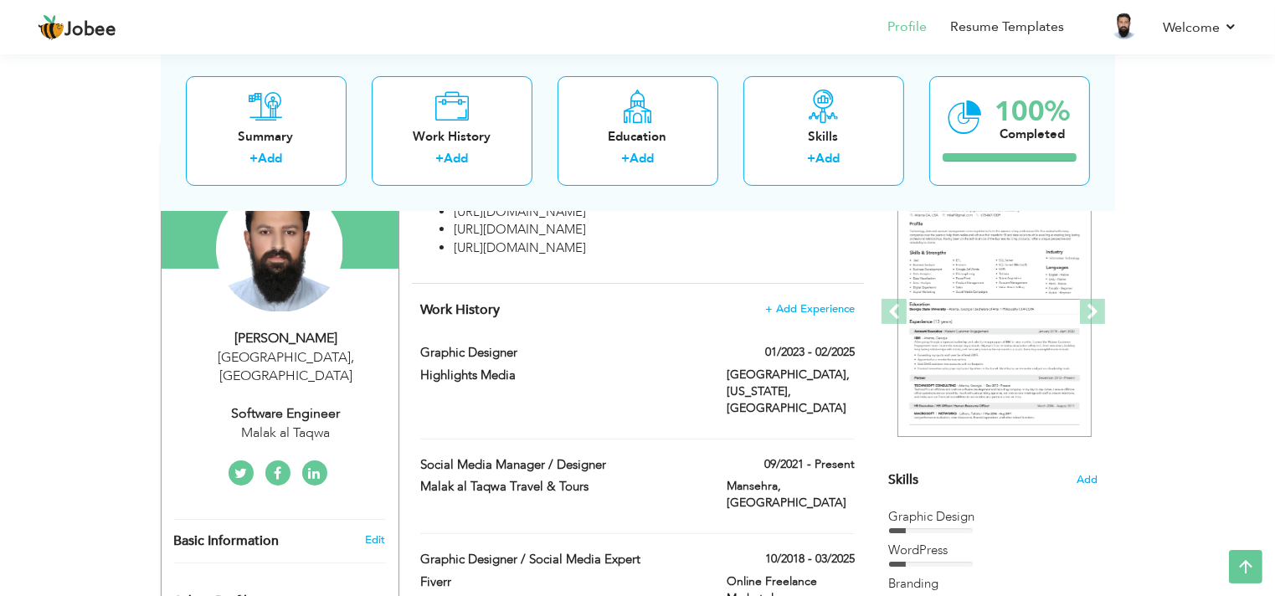
type input "[GEOGRAPHIC_DATA]"
select select "number:6"
type input "Malak al Taqwa"
type input "Software Engineer"
type input "[URL][DOMAIN_NAME][PERSON_NAME]"
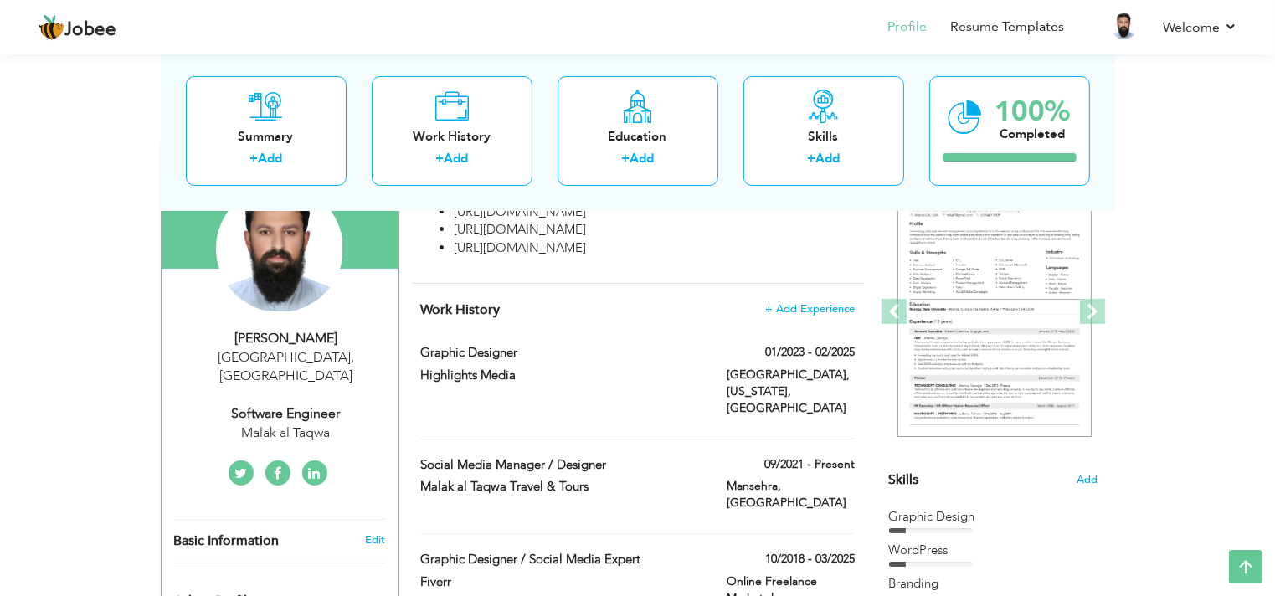
type input "[URL][DOMAIN_NAME]"
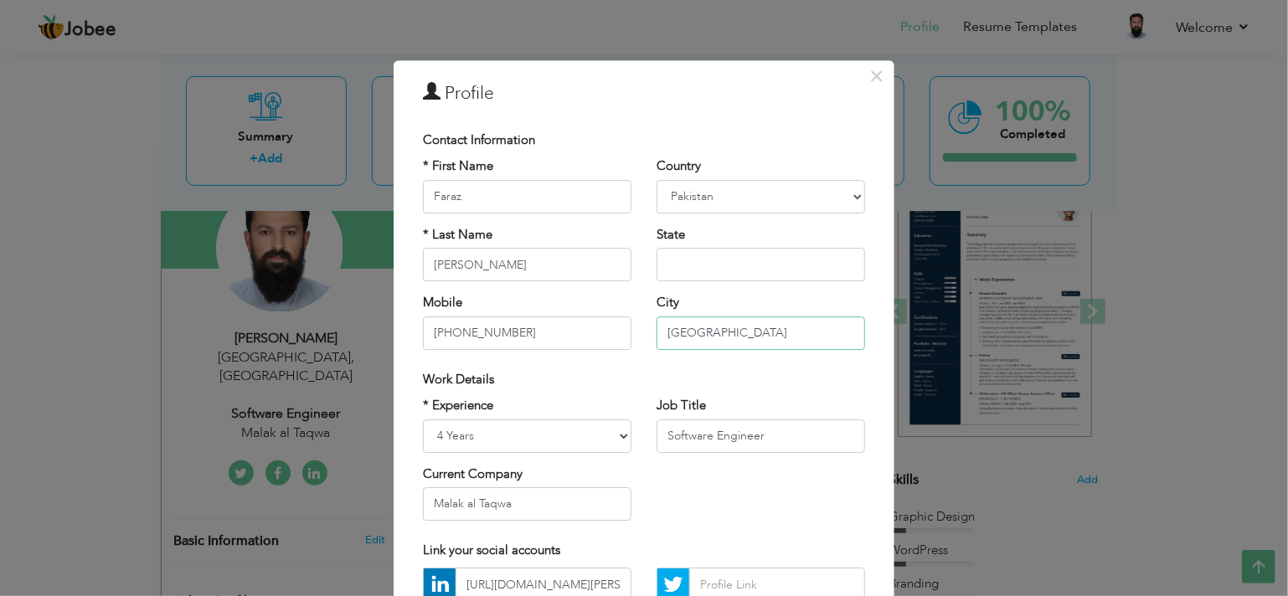
drag, startPoint x: 740, startPoint y: 325, endPoint x: 643, endPoint y: 334, distance: 97.6
click at [644, 334] on div "Country [GEOGRAPHIC_DATA] [GEOGRAPHIC_DATA] [GEOGRAPHIC_DATA] [US_STATE] [GEOGR…" at bounding box center [761, 260] width 234 height 204
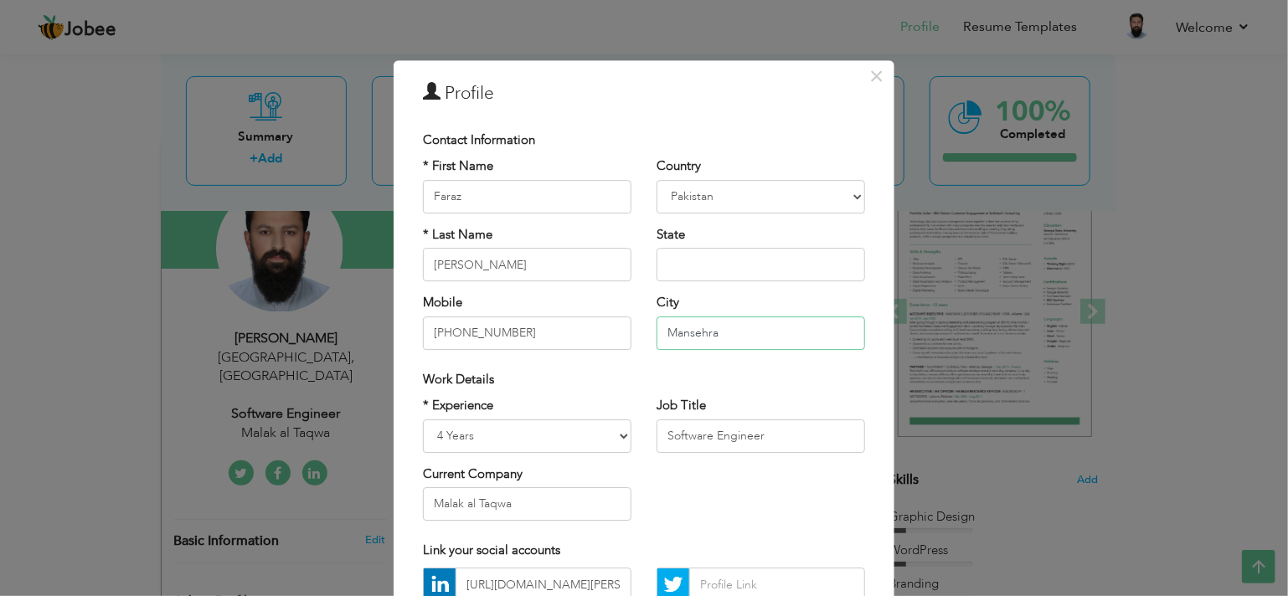
type input "Mansehra"
click at [684, 364] on div "Work Details" at bounding box center [643, 380] width 467 height 34
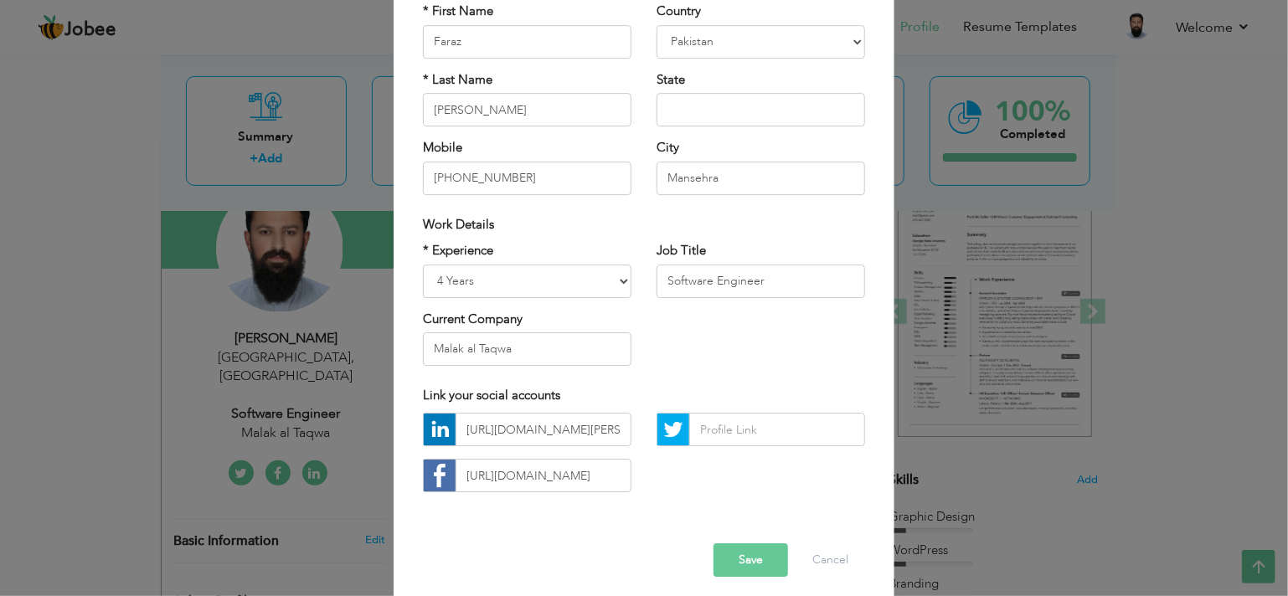
scroll to position [165, 0]
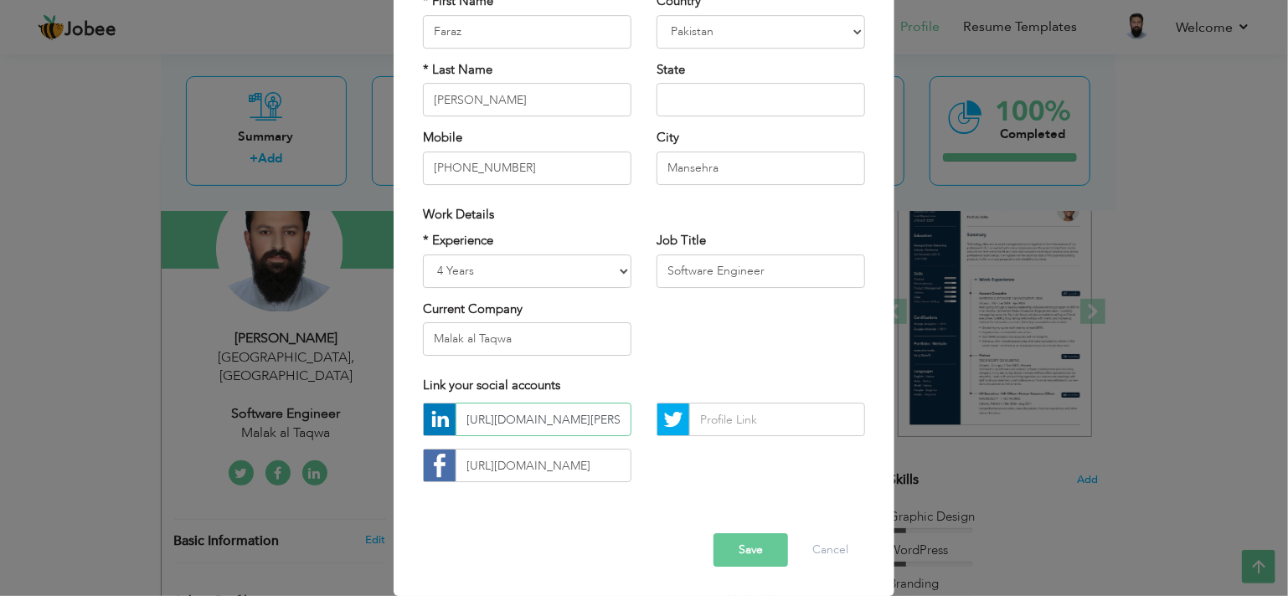
click at [486, 428] on input "[URL][DOMAIN_NAME][PERSON_NAME]" at bounding box center [544, 420] width 176 height 33
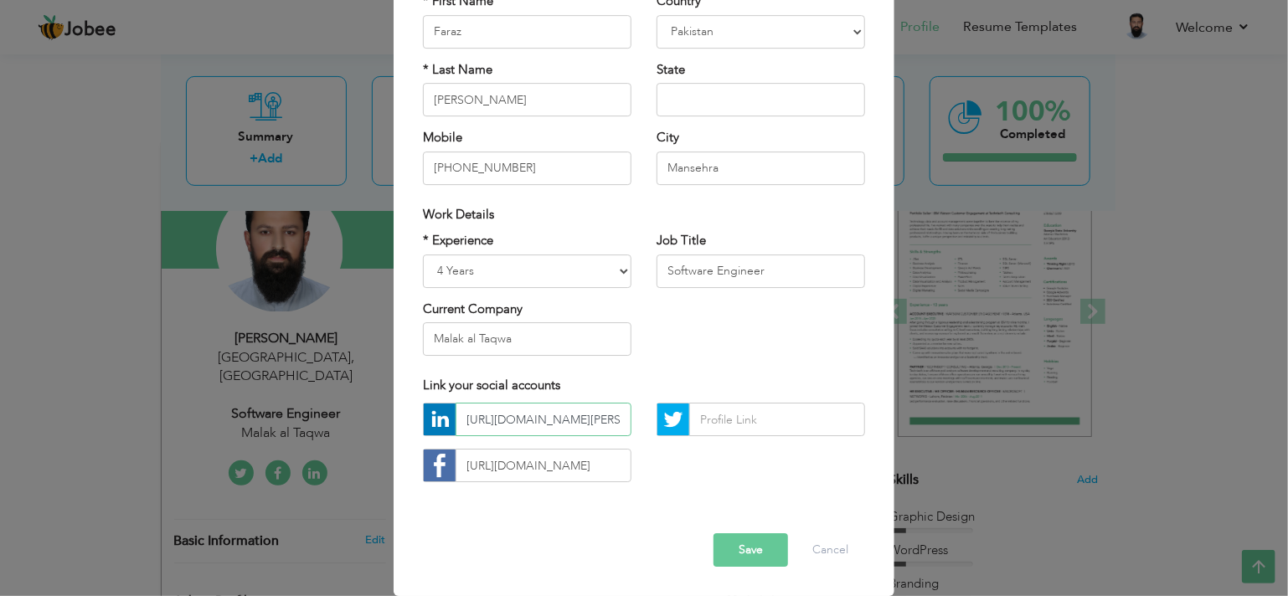
paste input "[URL][DOMAIN_NAME][PERSON_NAME]"
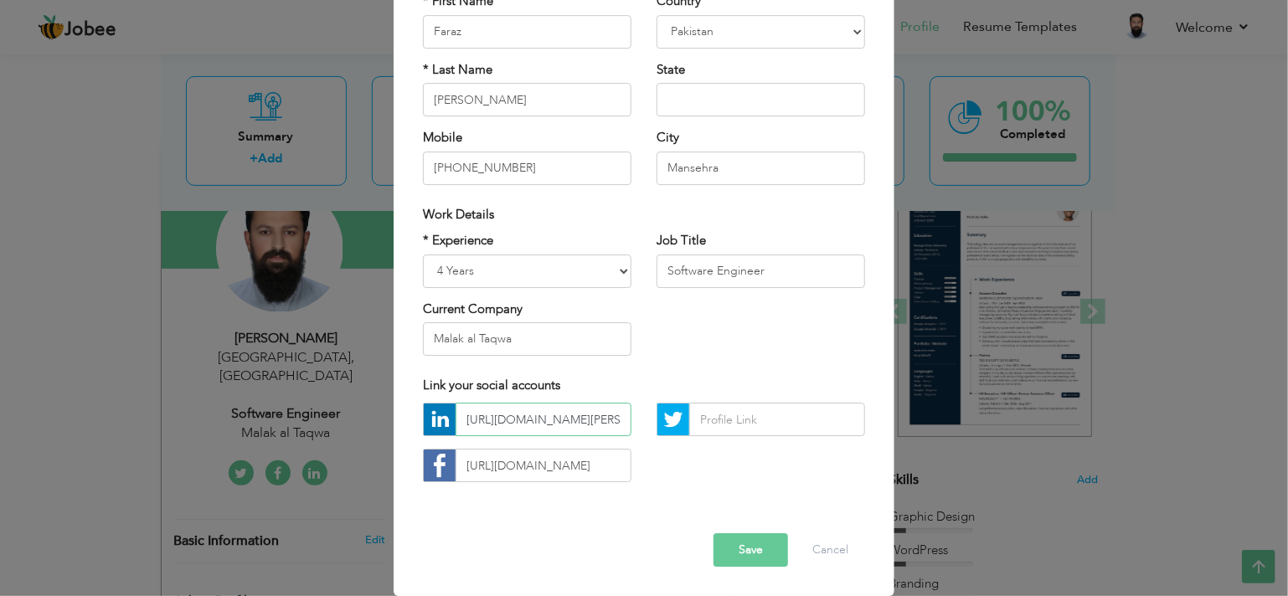
type input "[URL][DOMAIN_NAME][PERSON_NAME][DOMAIN_NAME][PERSON_NAME]"
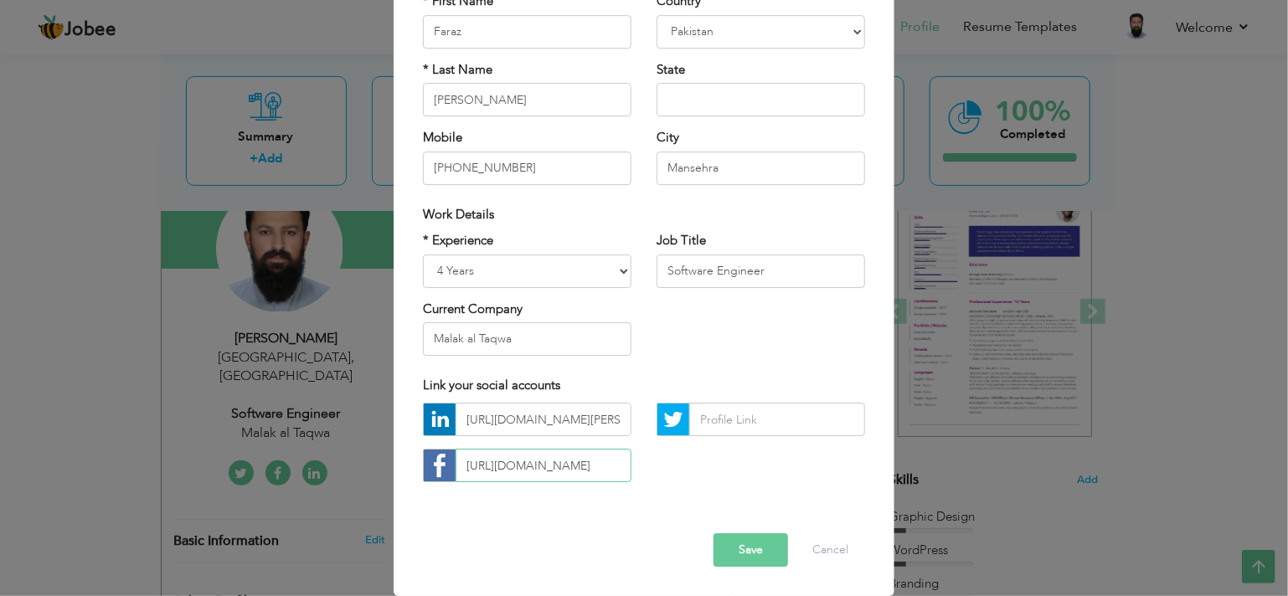
click at [497, 462] on input "[URL][DOMAIN_NAME]" at bounding box center [544, 466] width 176 height 33
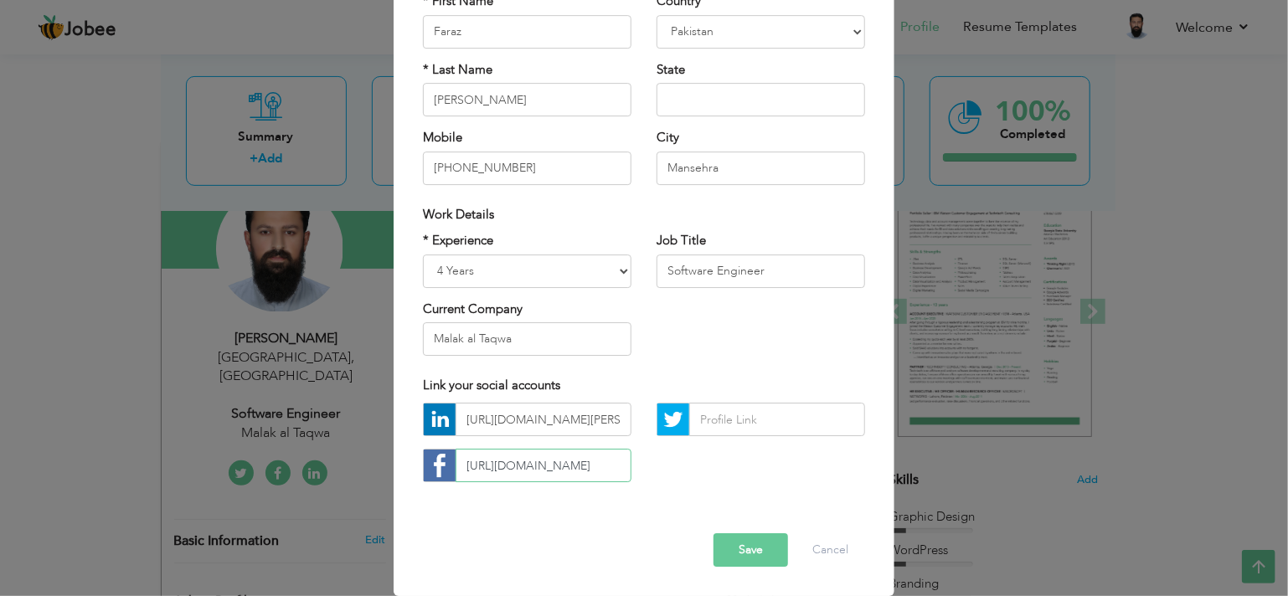
scroll to position [0, 70]
click at [603, 526] on div "Error" at bounding box center [643, 521] width 467 height 26
click at [721, 545] on button "Save" at bounding box center [750, 550] width 75 height 33
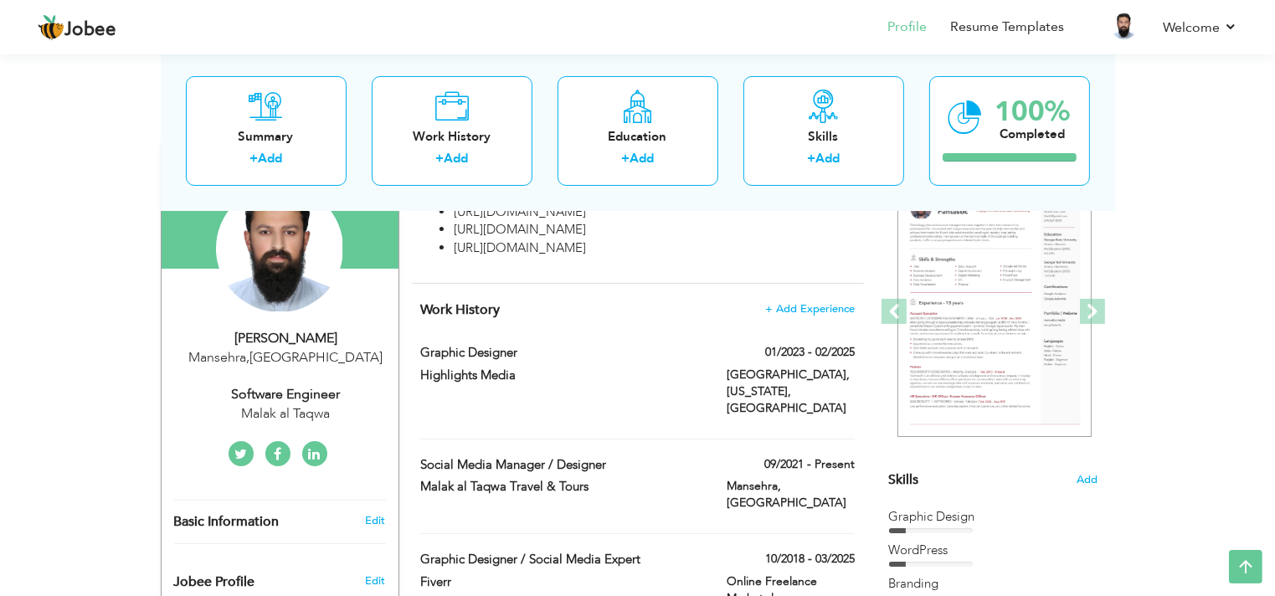
click at [311, 450] on icon at bounding box center [315, 454] width 12 height 13
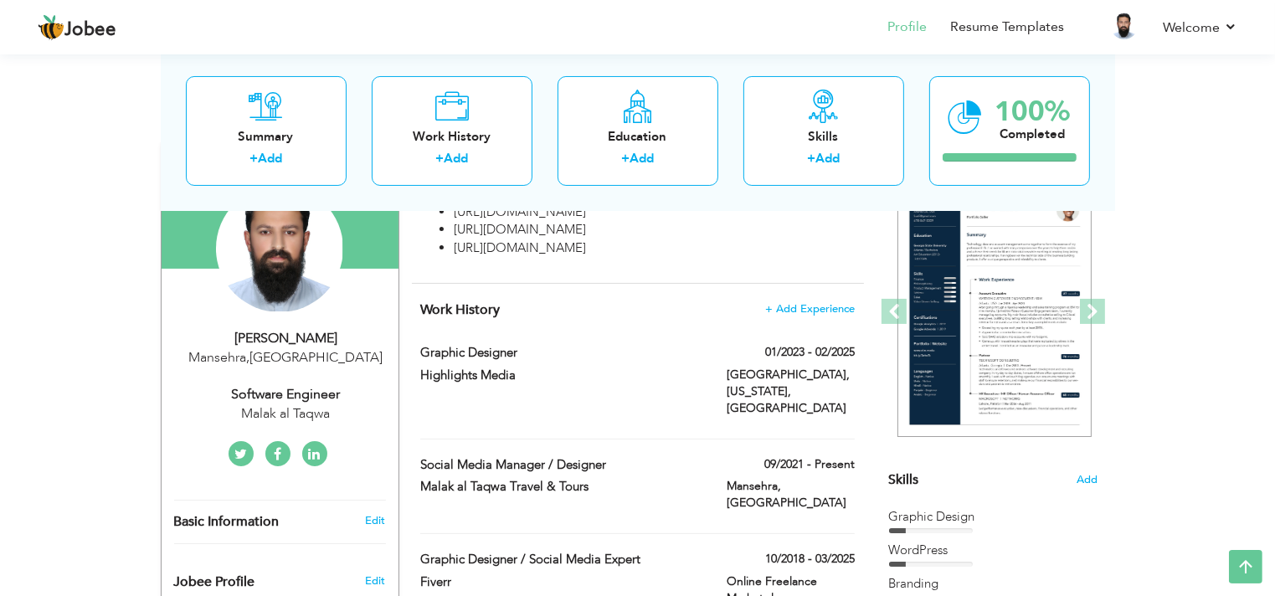
click at [313, 409] on div "Malak al Taqwa" at bounding box center [286, 413] width 224 height 19
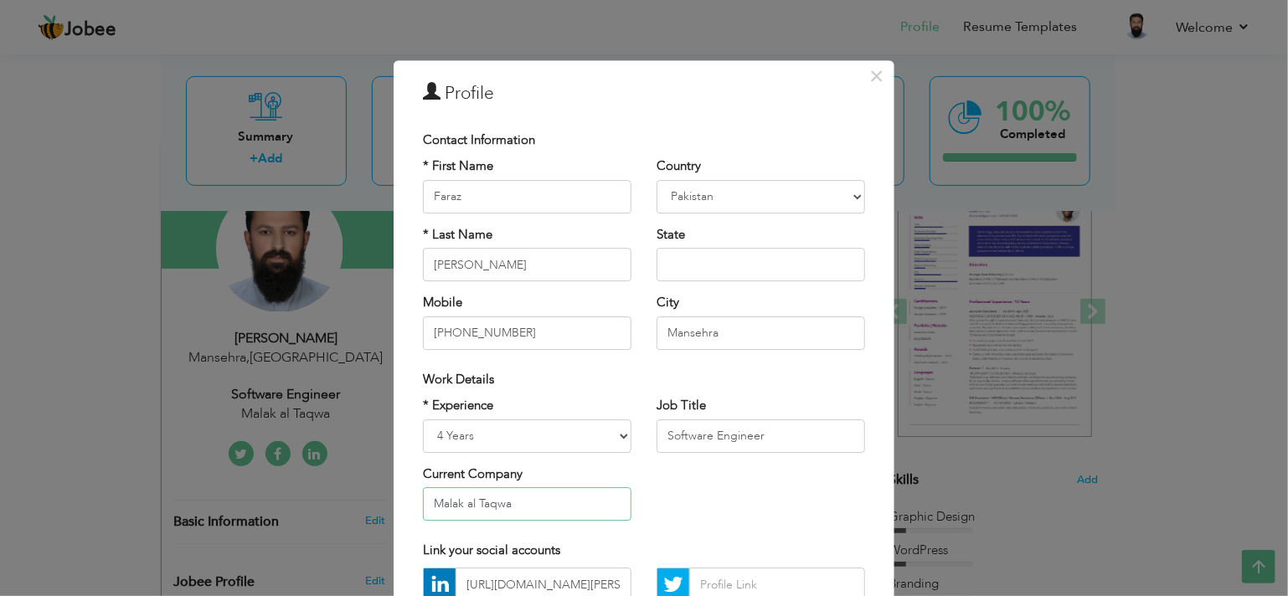
click at [526, 507] on input "Malak al Taqwa" at bounding box center [527, 503] width 208 height 33
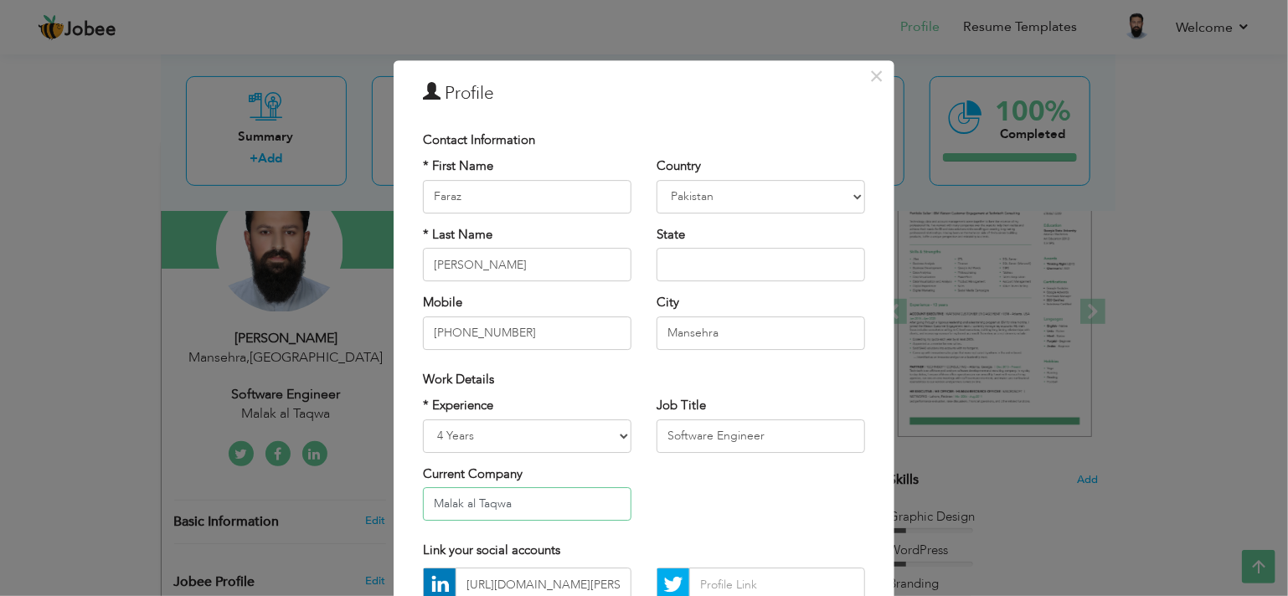
click at [526, 507] on input "Malak al Taqwa" at bounding box center [527, 503] width 208 height 33
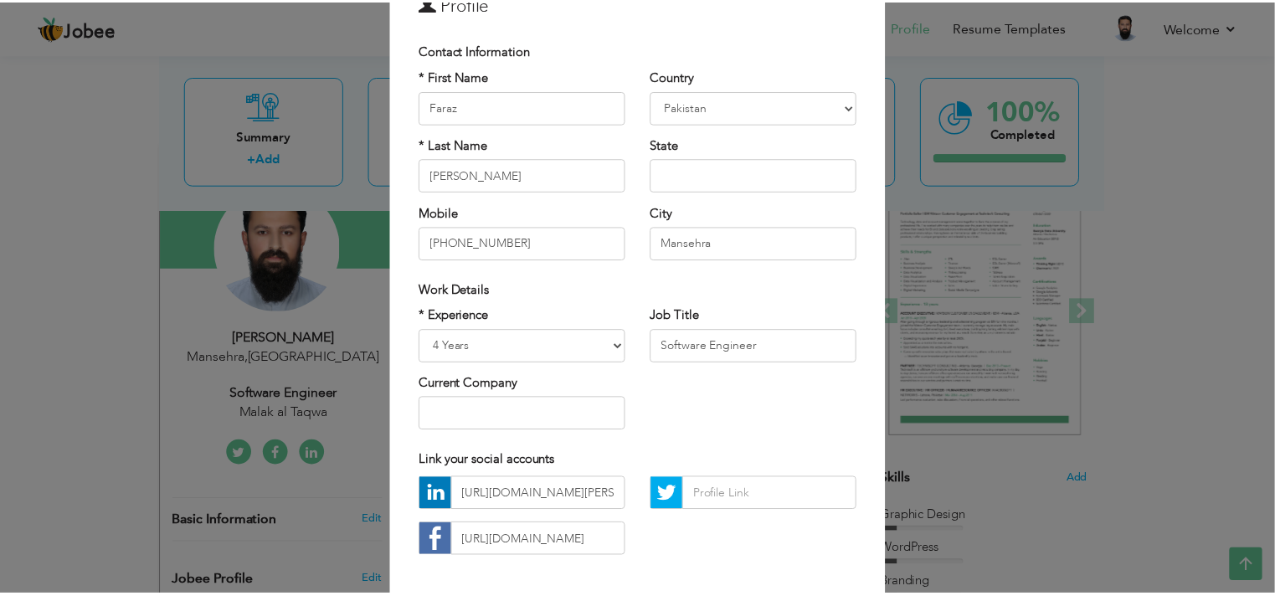
scroll to position [165, 0]
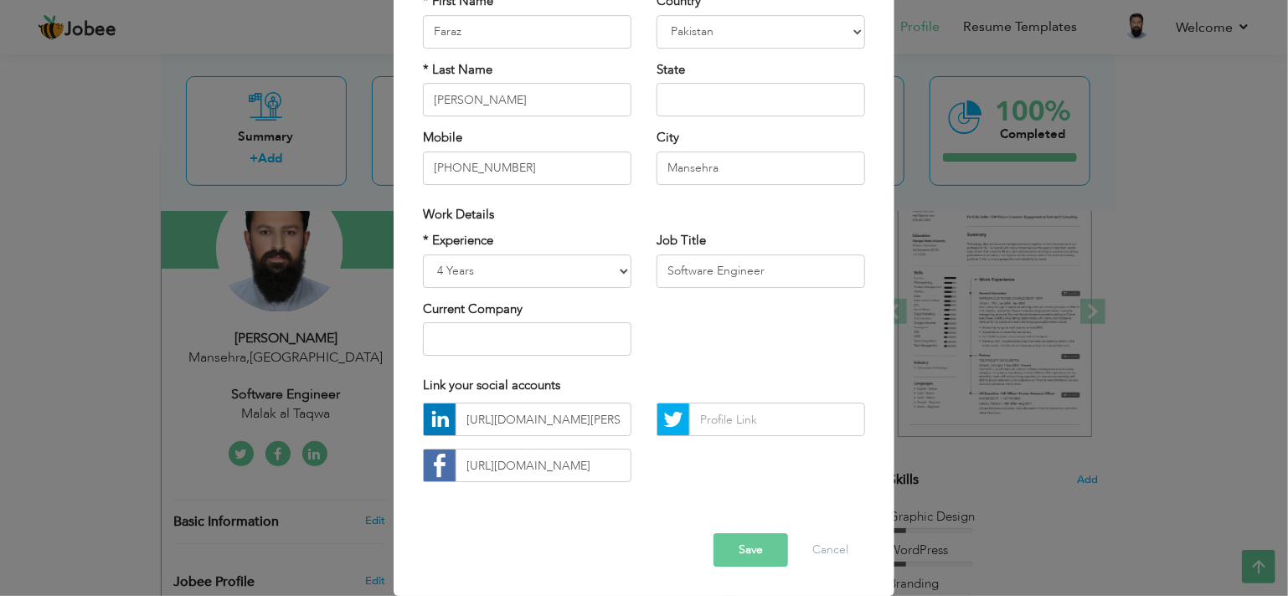
click at [737, 555] on button "Save" at bounding box center [750, 550] width 75 height 33
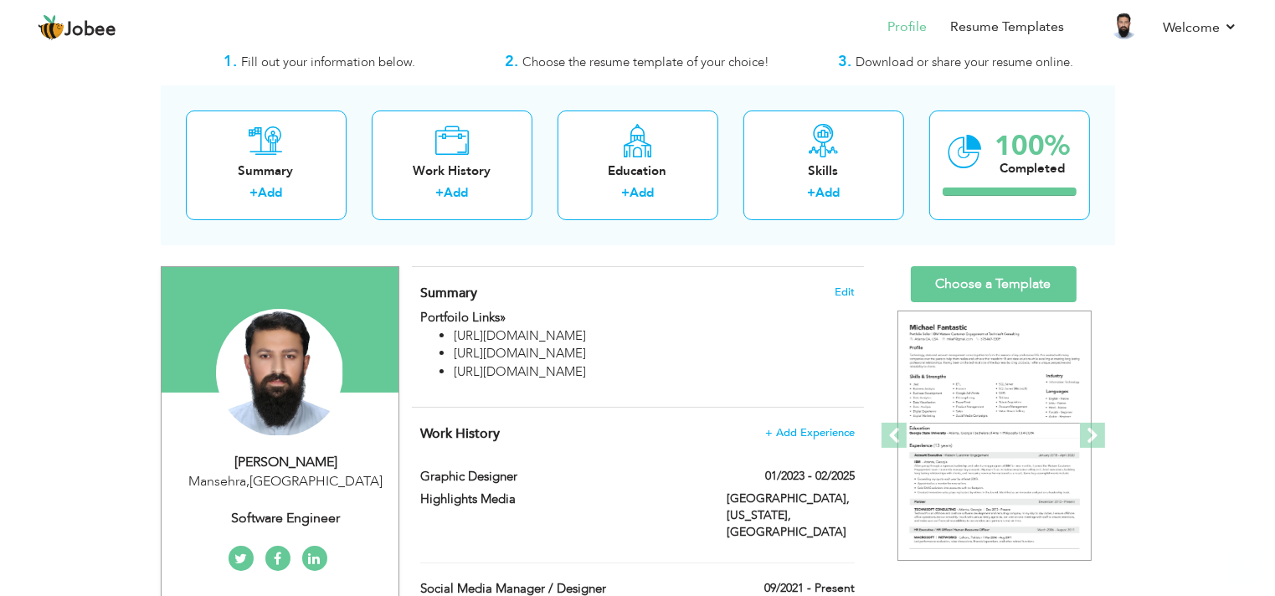
scroll to position [44, 0]
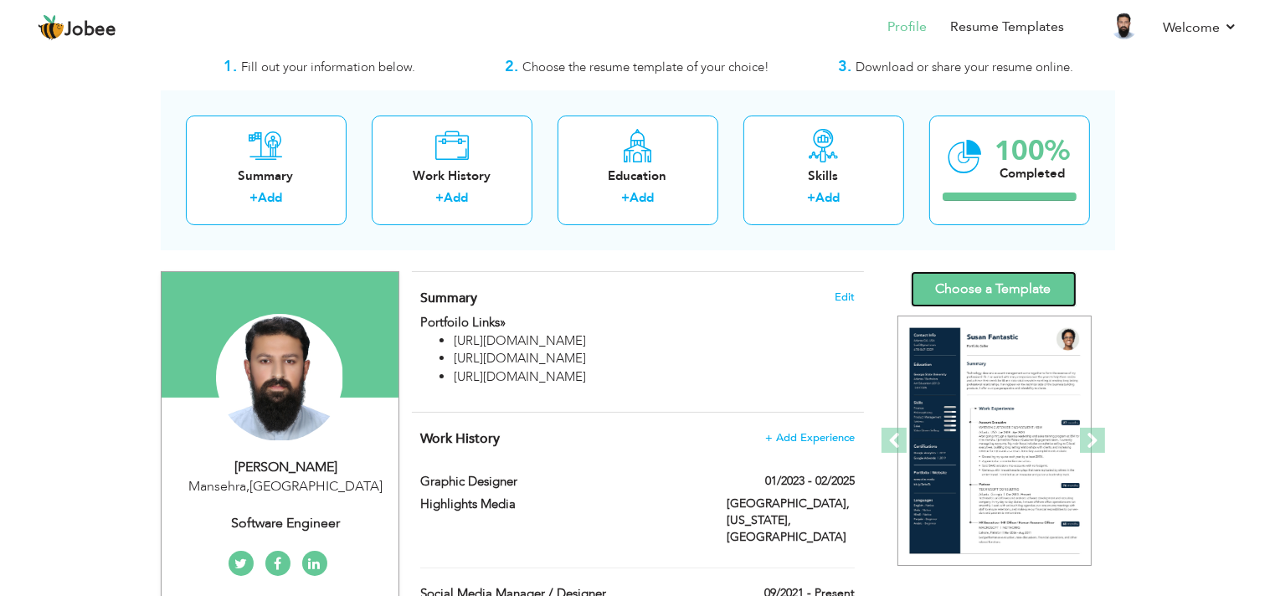
click at [1022, 284] on link "Choose a Template" at bounding box center [994, 289] width 166 height 36
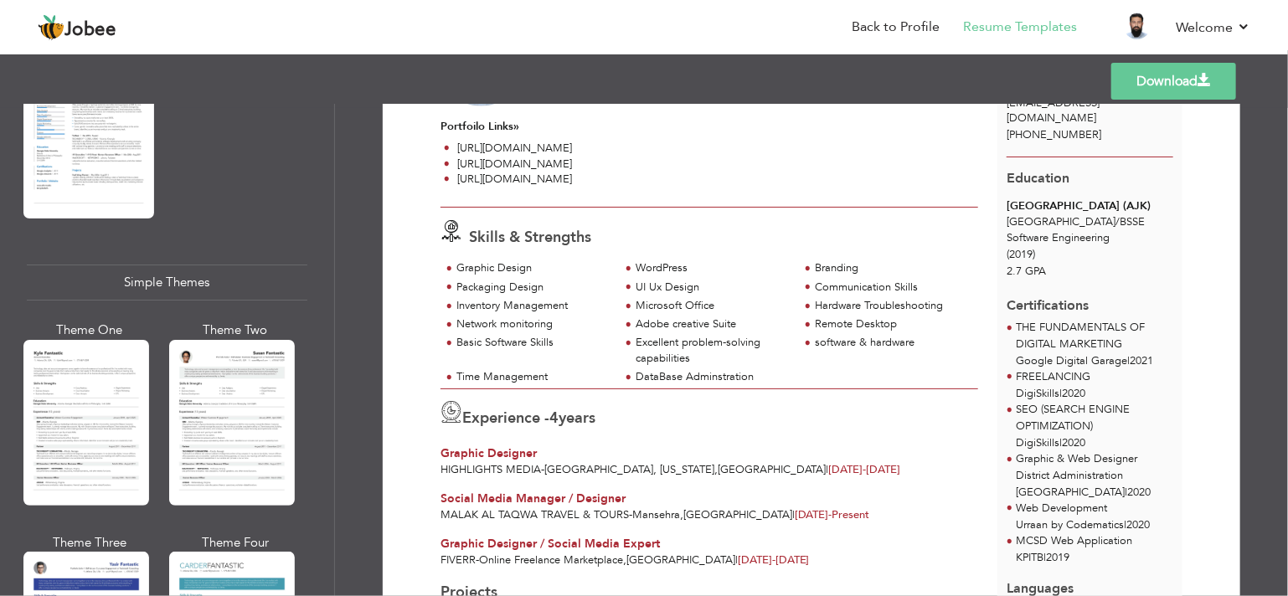
scroll to position [2803, 0]
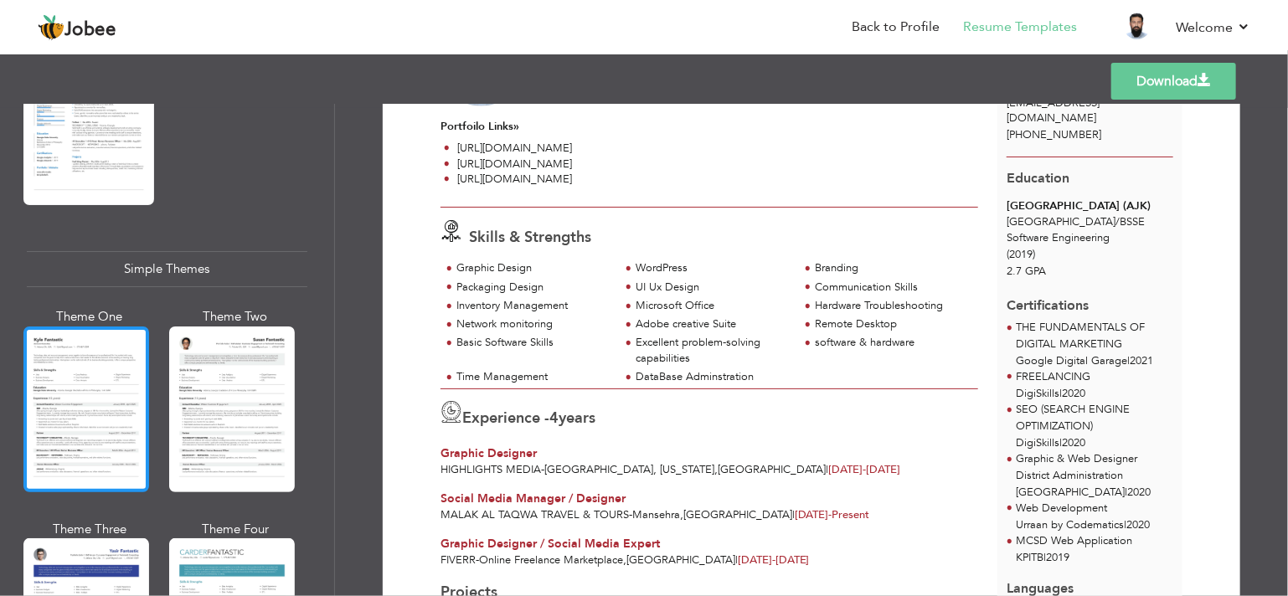
click at [111, 399] on div at bounding box center [86, 410] width 126 height 166
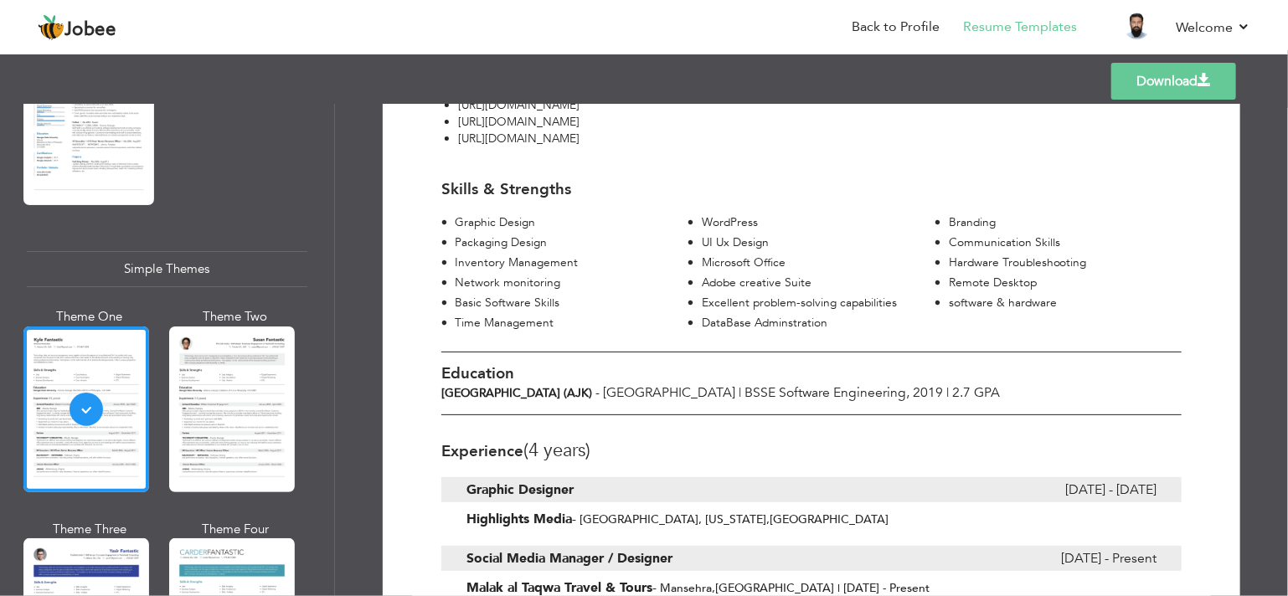
scroll to position [0, 0]
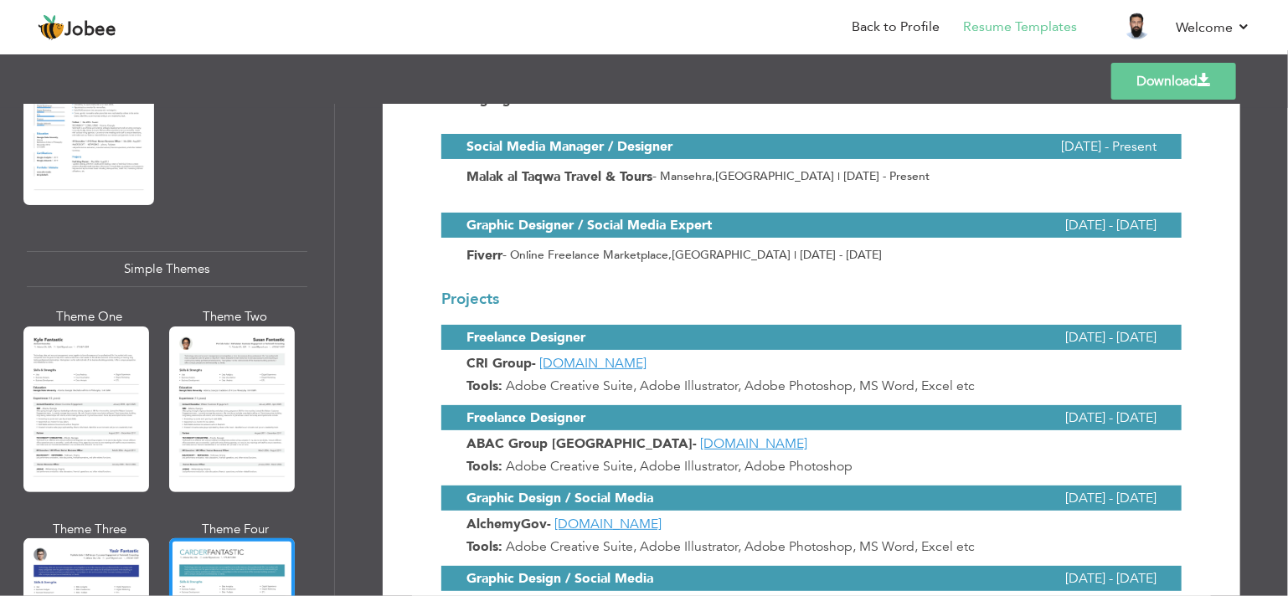
scroll to position [653, 0]
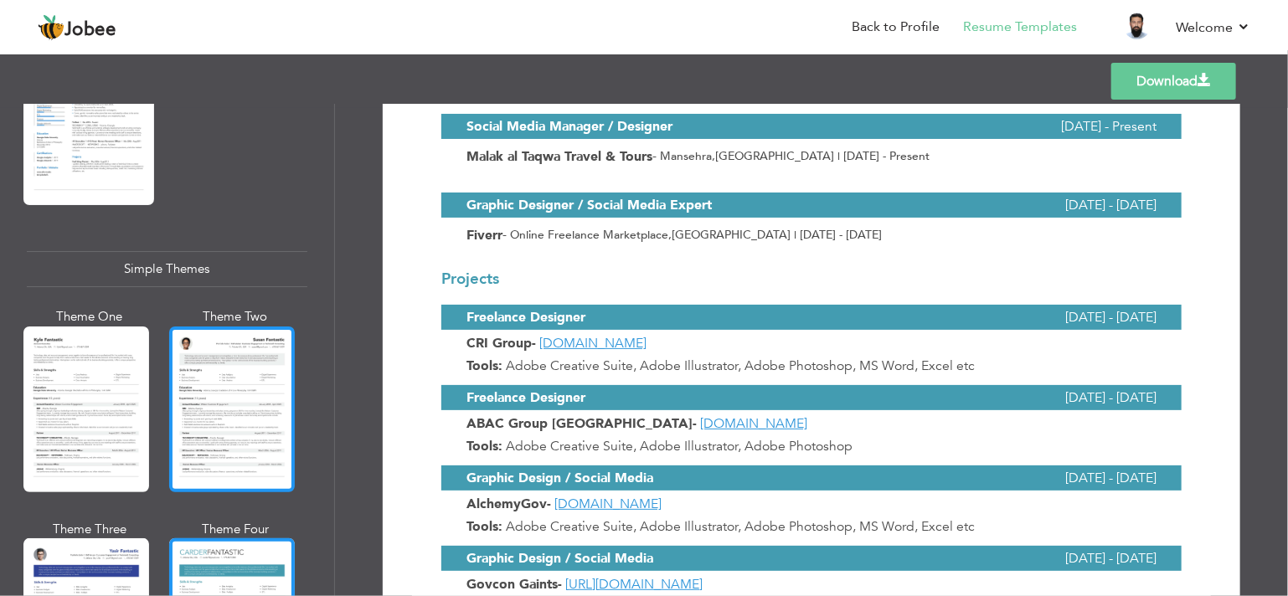
click at [214, 367] on div at bounding box center [232, 410] width 126 height 166
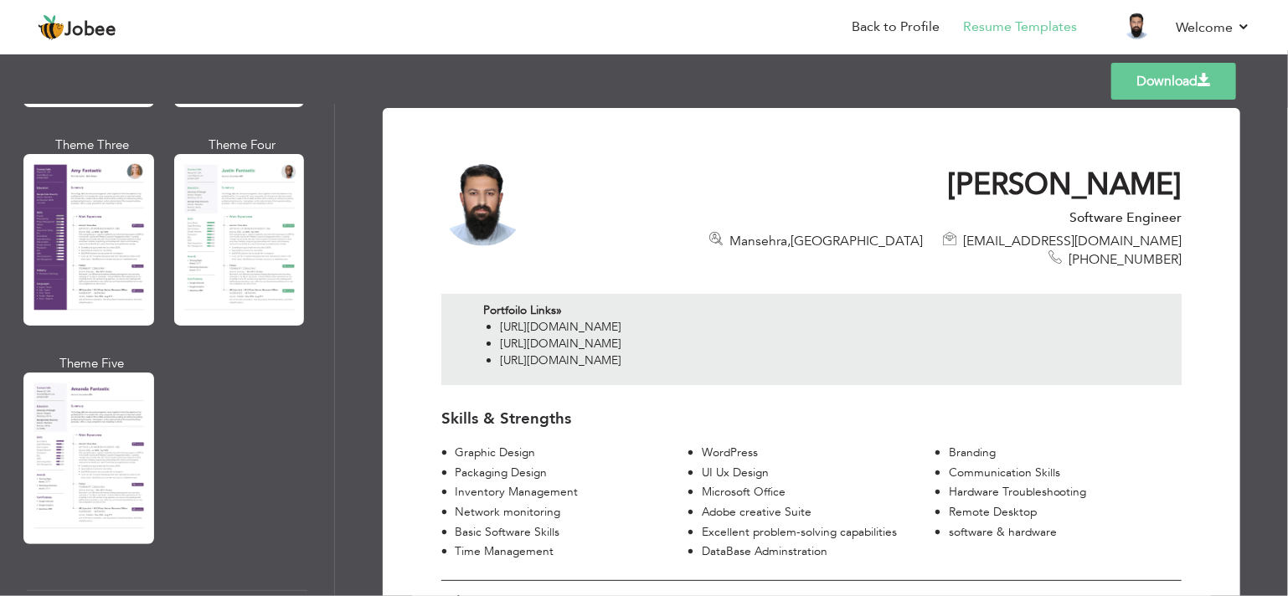
scroll to position [1521, 0]
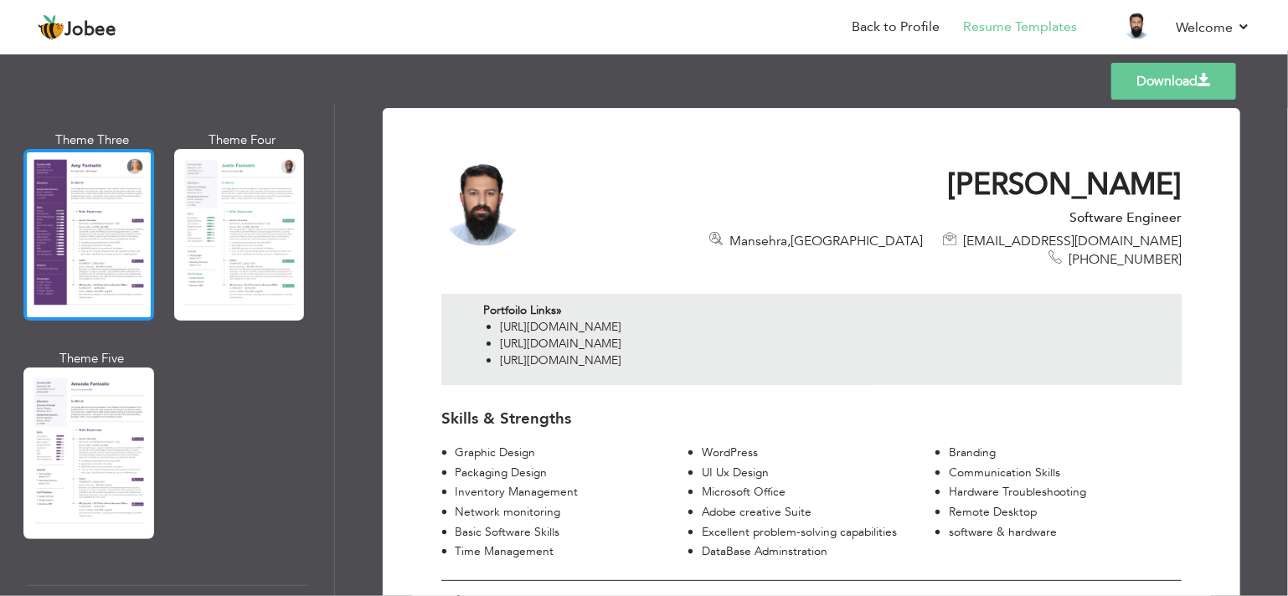
click at [136, 223] on div at bounding box center [88, 235] width 131 height 172
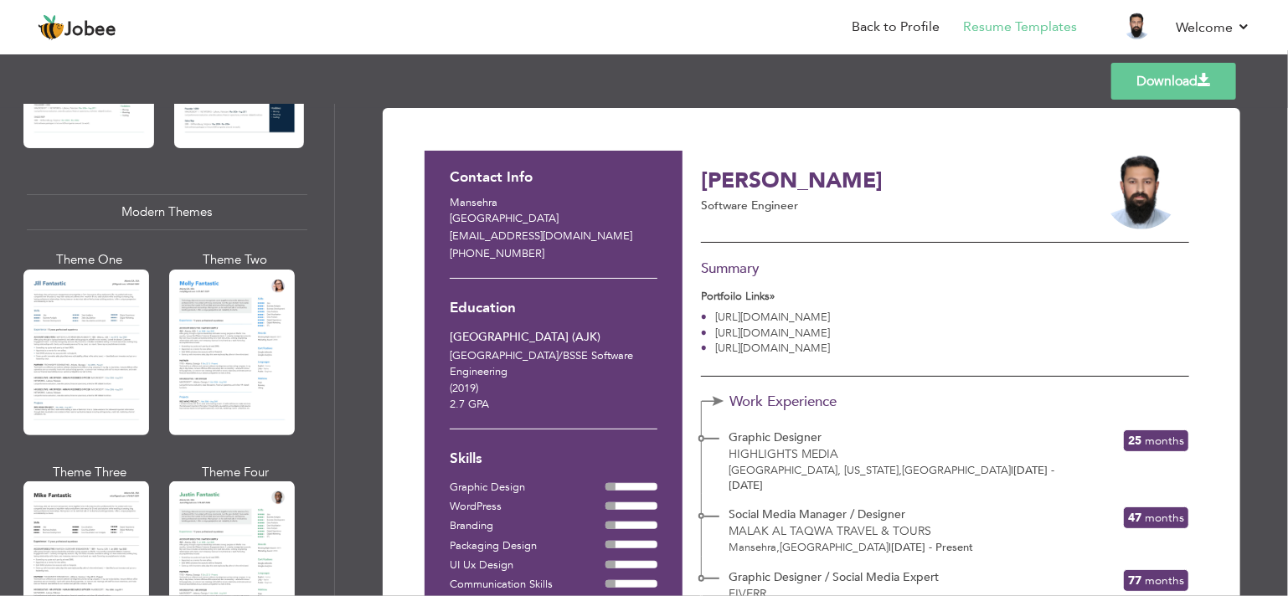
scroll to position [707, 0]
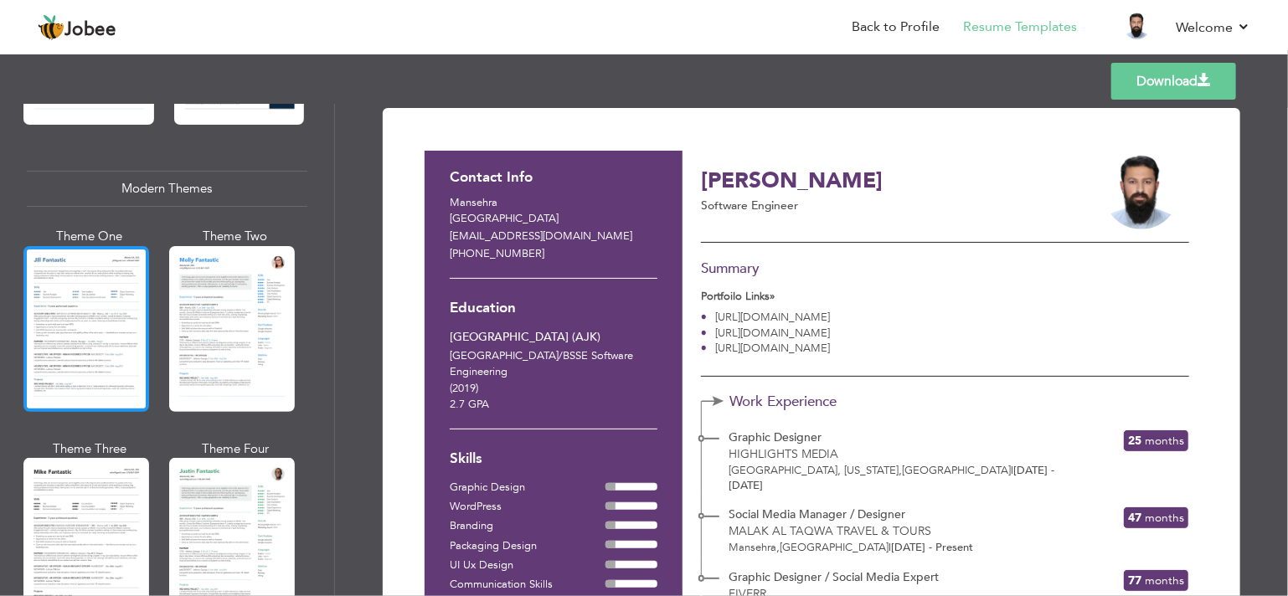
click at [80, 317] on div at bounding box center [86, 329] width 126 height 166
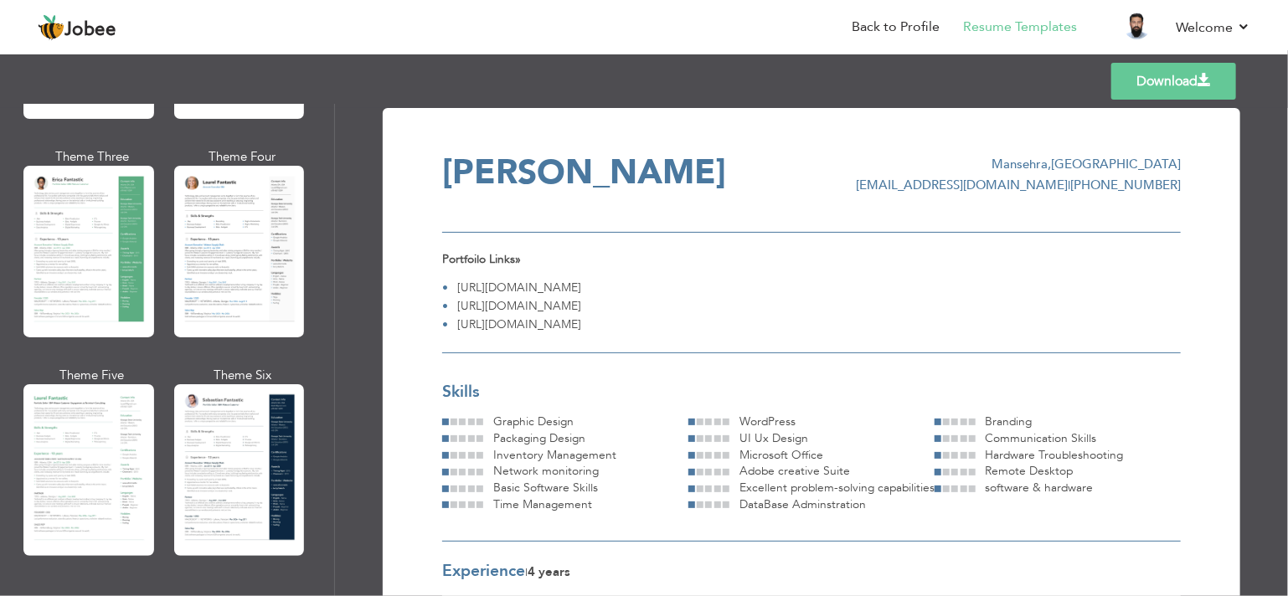
scroll to position [0, 0]
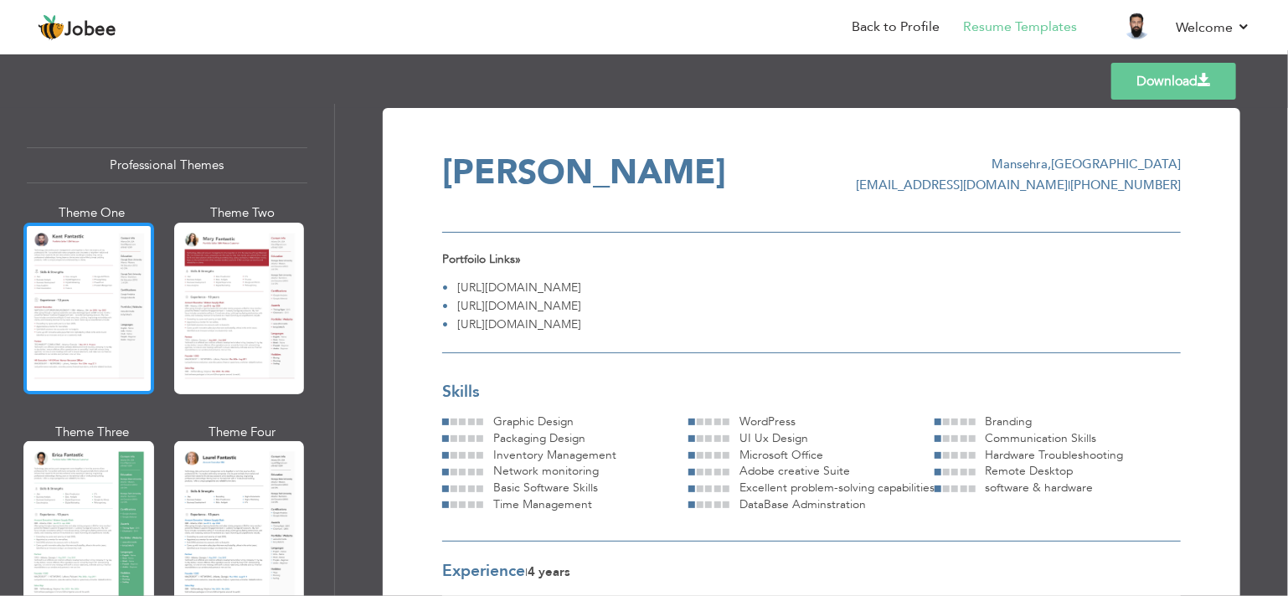
click at [56, 331] on div at bounding box center [88, 309] width 131 height 172
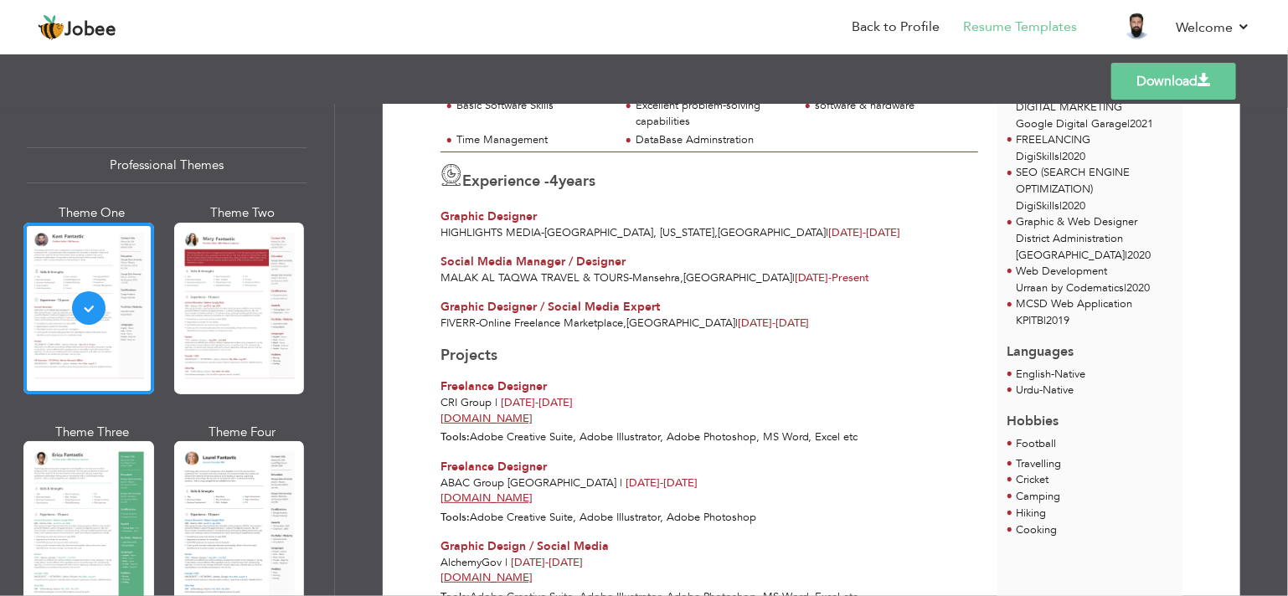
scroll to position [375, 0]
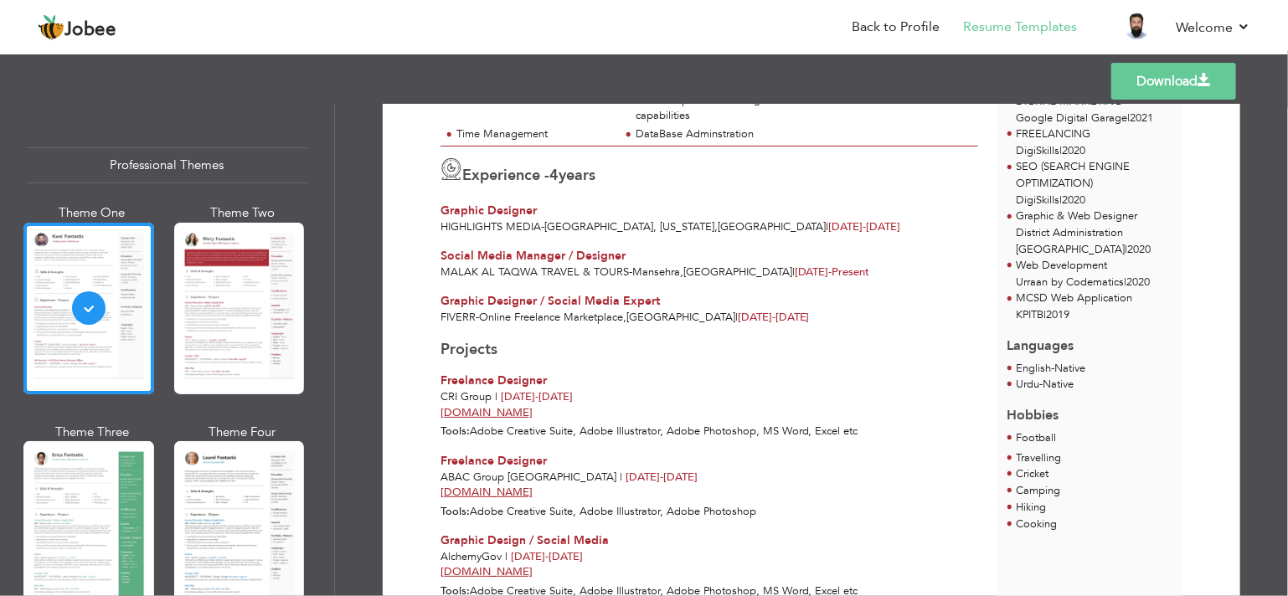
drag, startPoint x: 1279, startPoint y: 325, endPoint x: 1286, endPoint y: 365, distance: 40.9
click at [1286, 365] on div "Download Faraz Qadeer Software Engineer Portfoilo Links» https://www.fiverr.com…" at bounding box center [811, 350] width 953 height 492
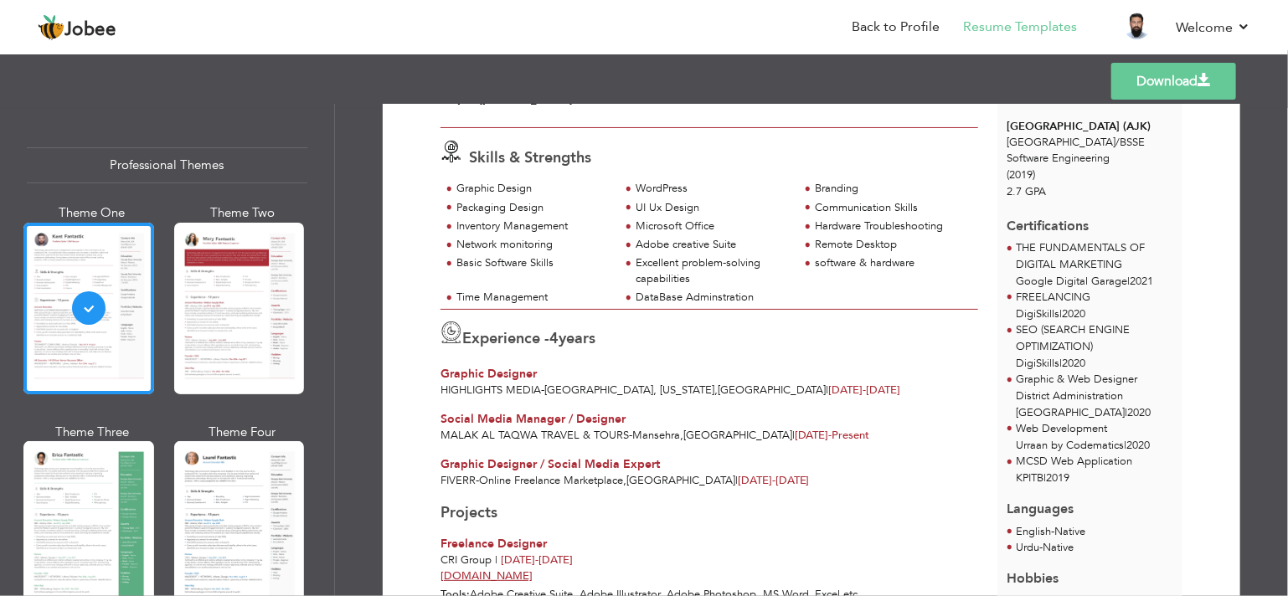
scroll to position [208, 0]
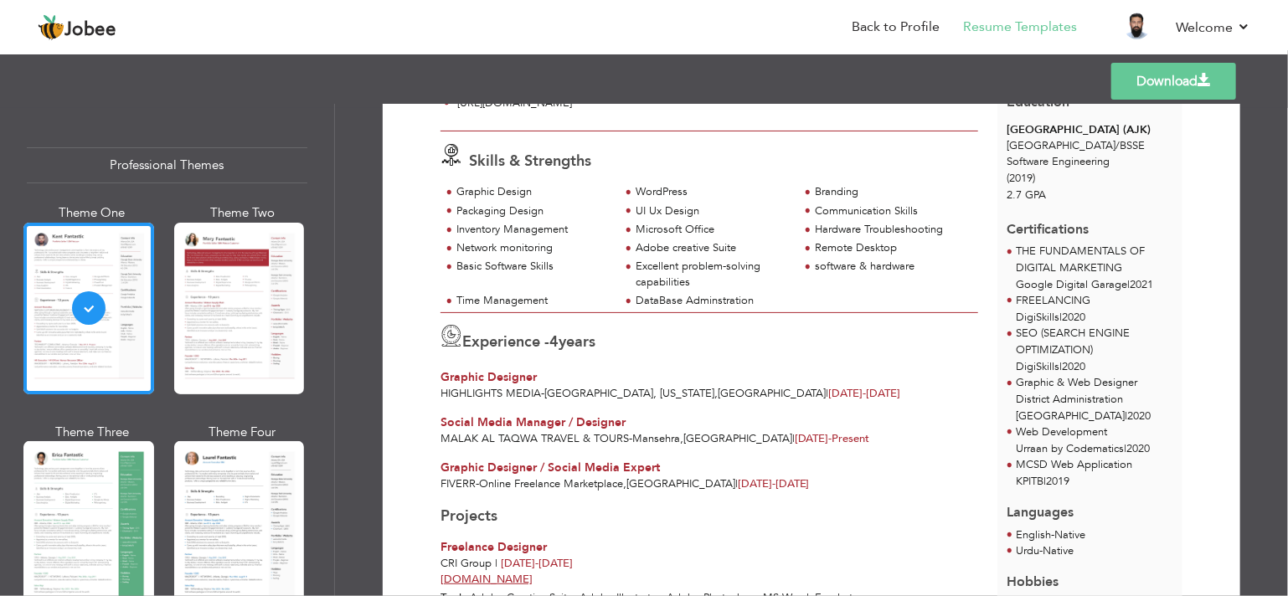
click at [1192, 74] on link "Download" at bounding box center [1173, 81] width 125 height 37
